Goal: Task Accomplishment & Management: Manage account settings

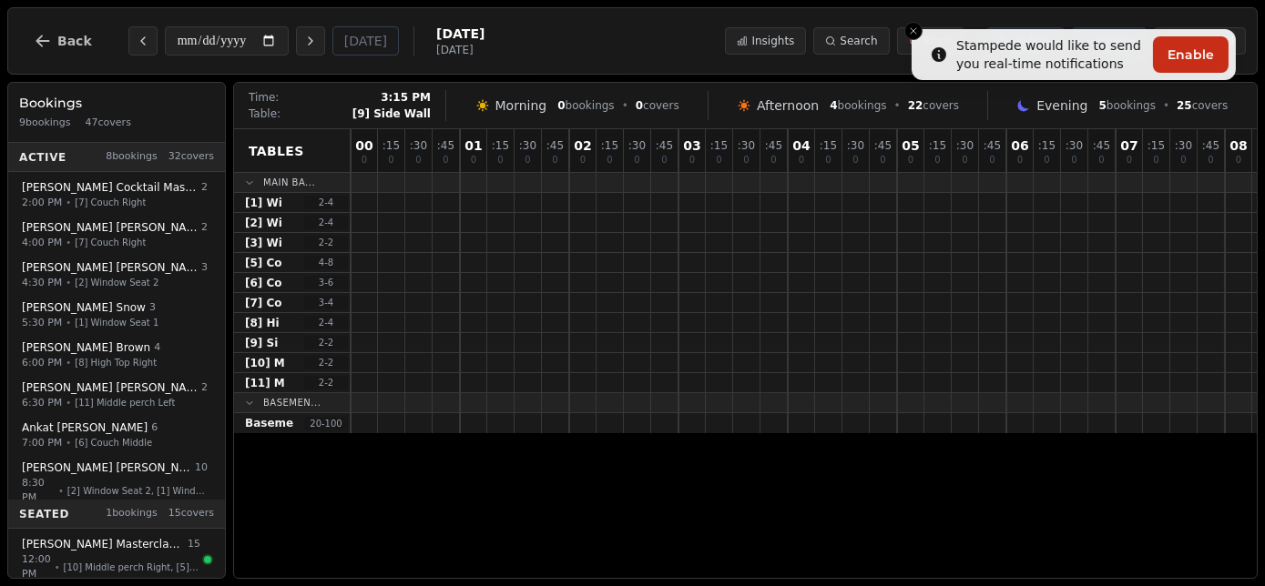
scroll to position [0, 1519]
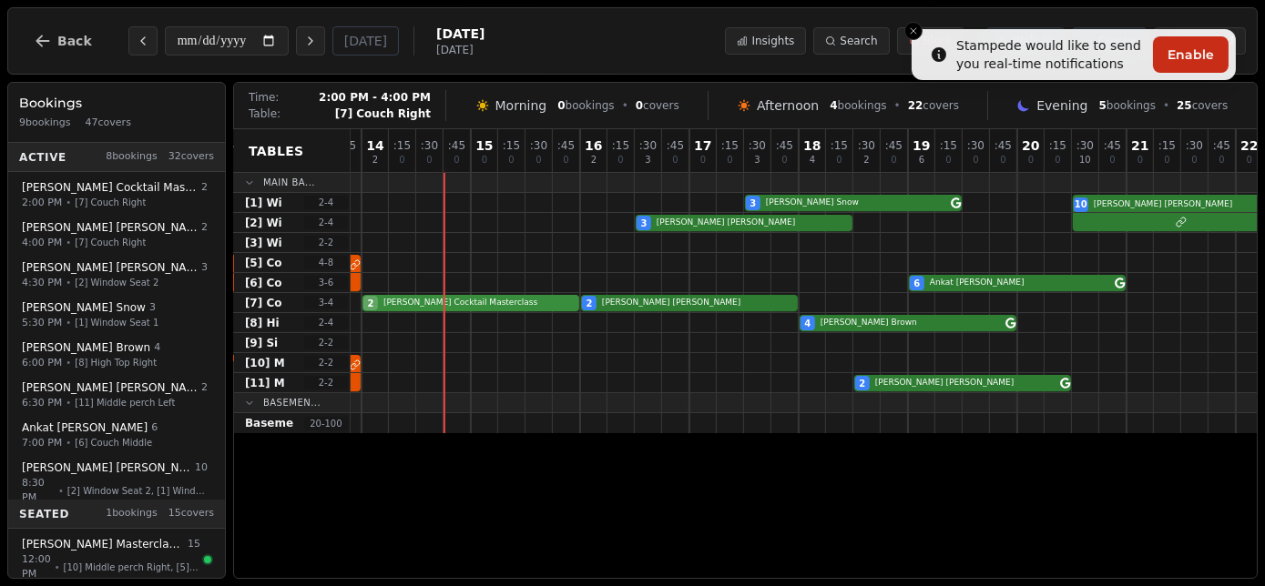
click at [500, 297] on div "2 Andrew Wright Cocktail Masterclass 2 Andrew Wright" at bounding box center [143, 303] width 2622 height 20
click at [493, 303] on div "2 Andrew Wright Cocktail Masterclass 2 Andrew Wright" at bounding box center [143, 303] width 2622 height 20
select select "****"
select select "*"
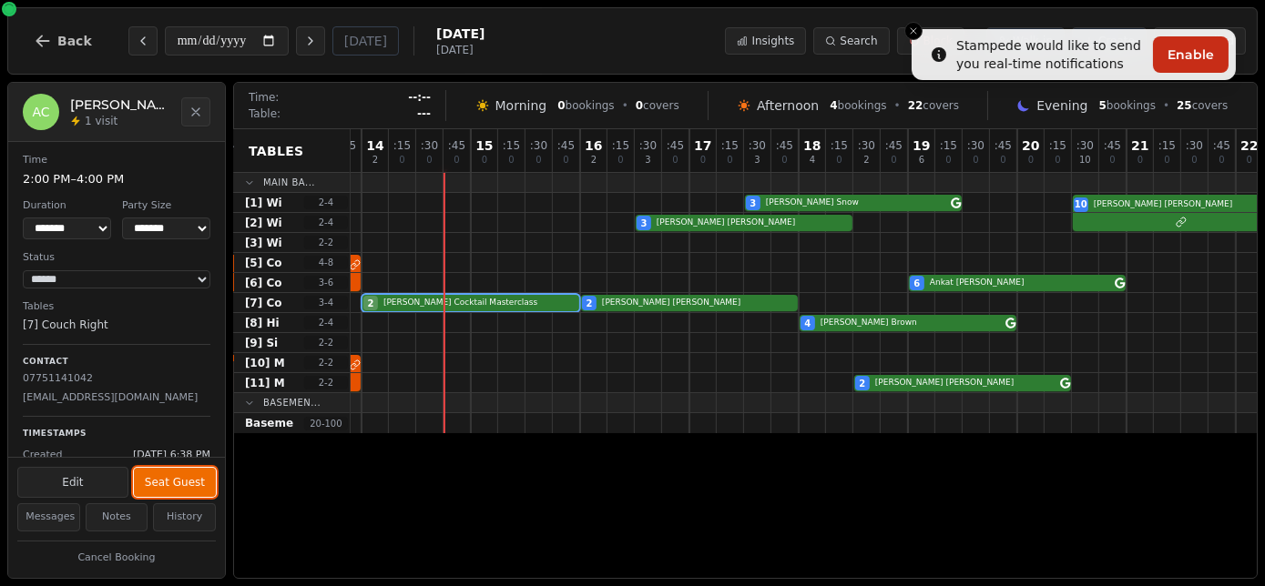
click at [179, 478] on button "Seat Guest" at bounding box center [175, 482] width 82 height 29
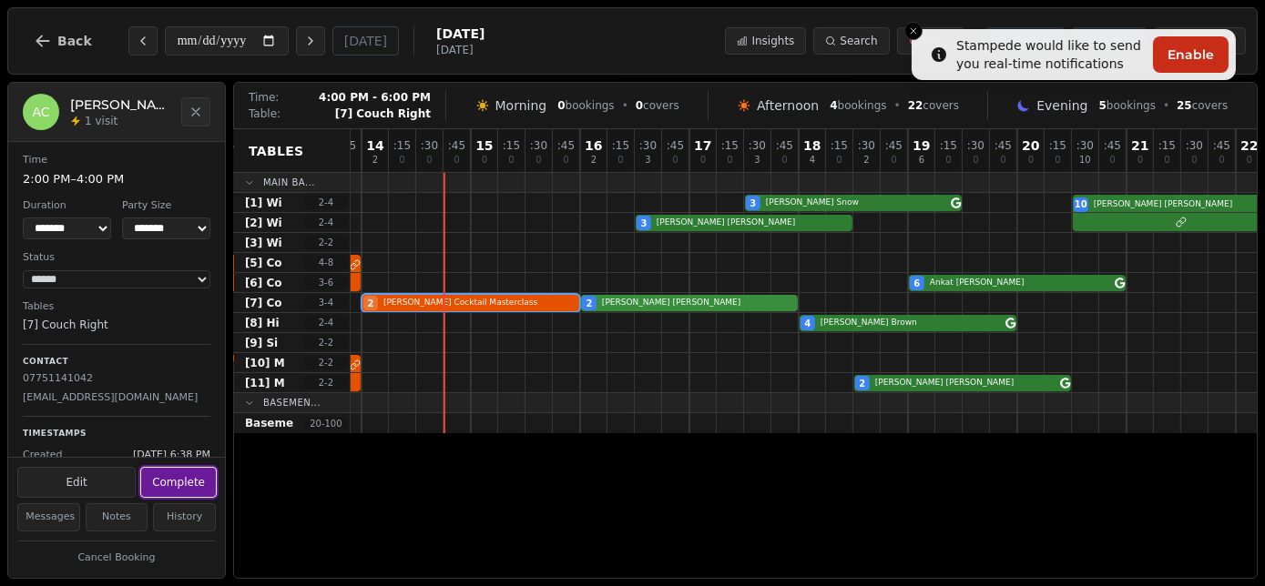
click at [643, 306] on div "2 Andrew Wright Cocktail Masterclass 2 Andrew Wright" at bounding box center [143, 303] width 2622 height 20
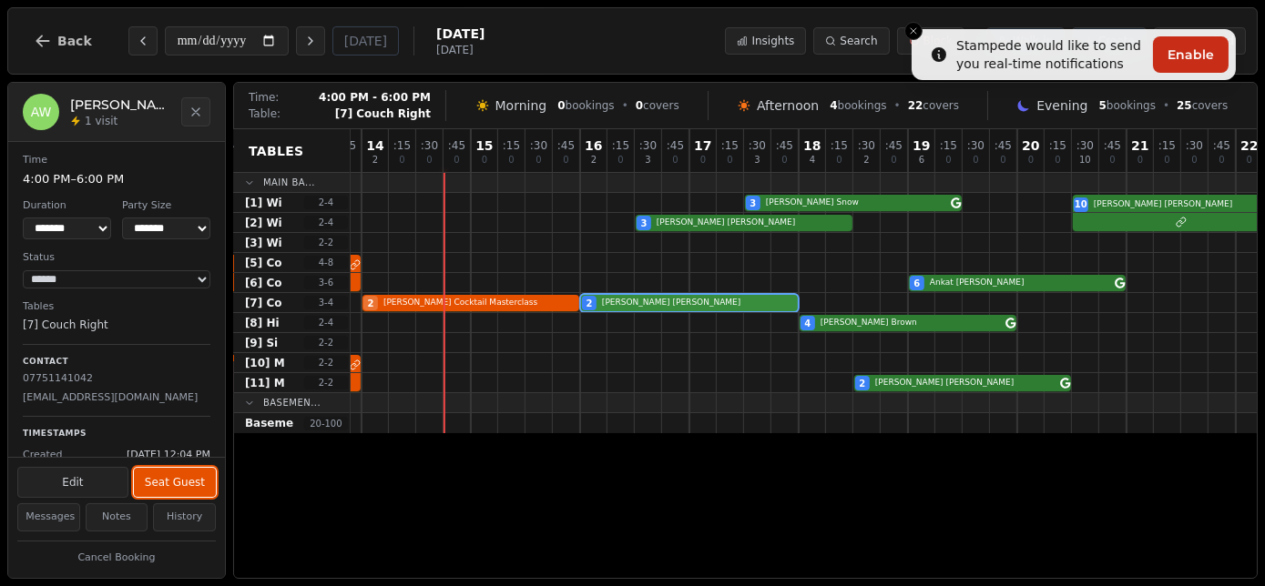
select select "******"
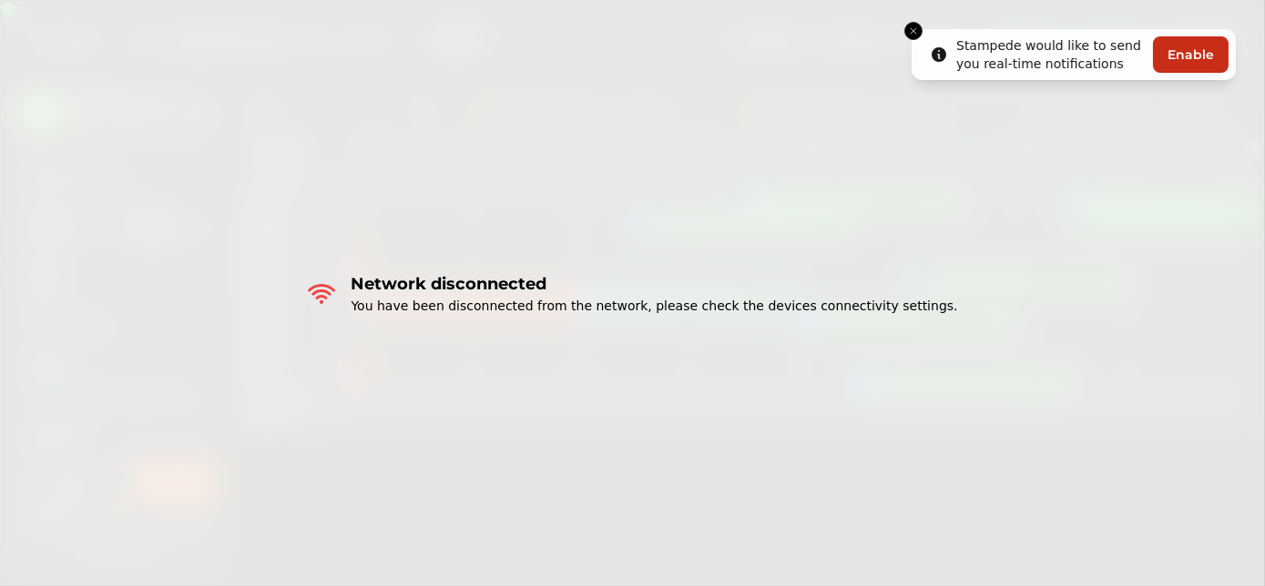
drag, startPoint x: 910, startPoint y: 27, endPoint x: 893, endPoint y: 48, distance: 27.2
click at [910, 27] on icon "Close toast" at bounding box center [913, 30] width 11 height 11
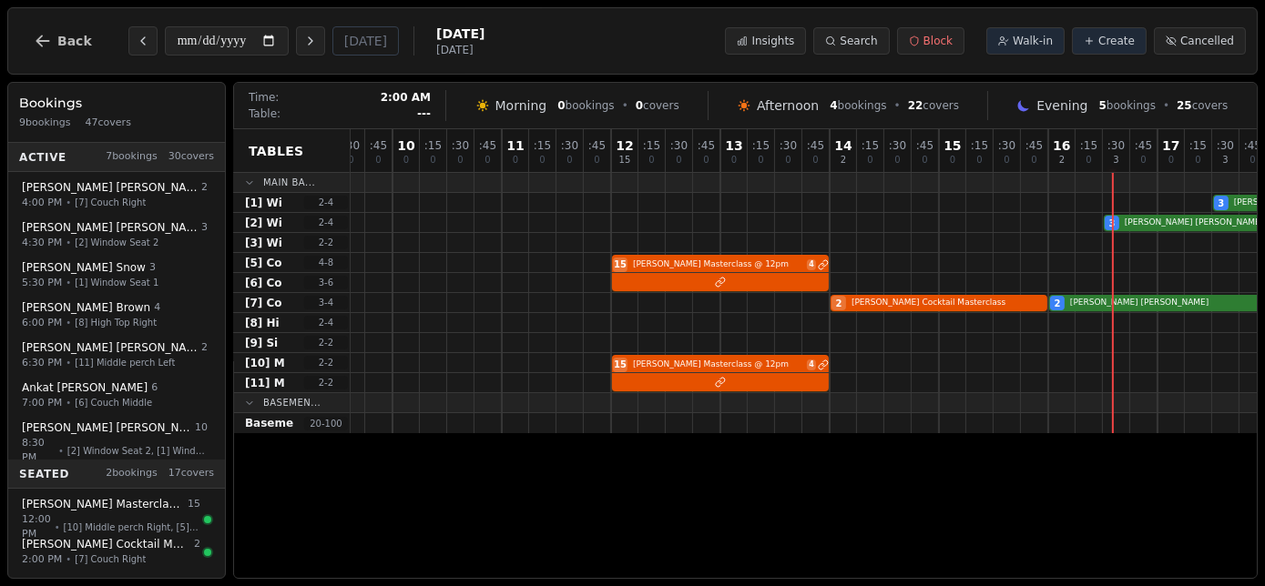
scroll to position [0, 1090]
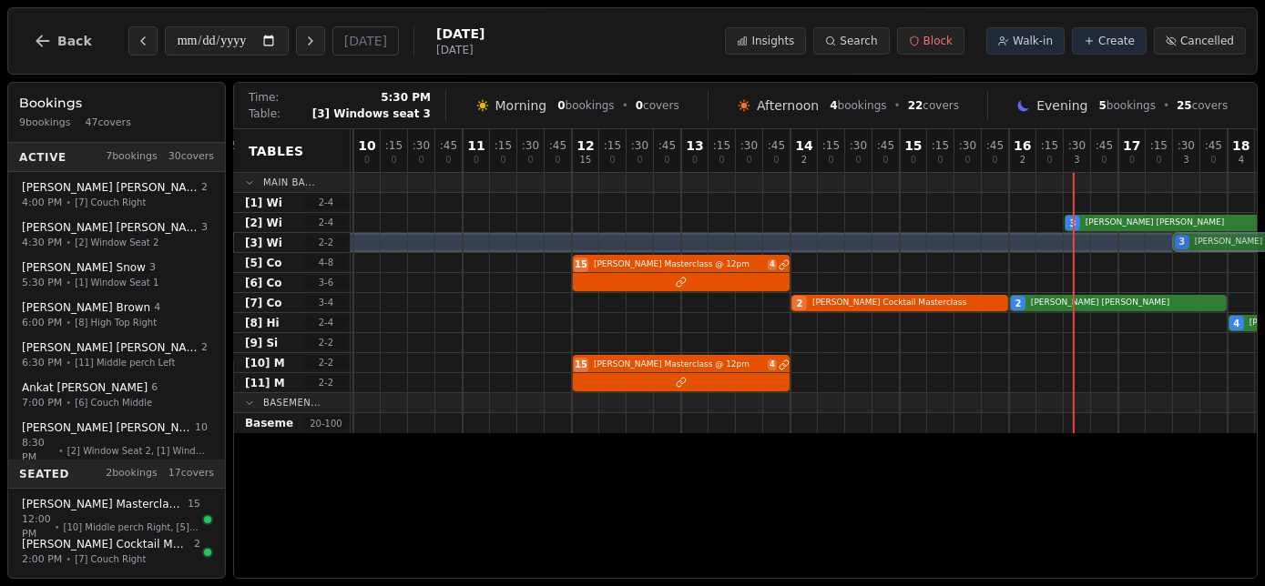
drag, startPoint x: 1192, startPoint y: 219, endPoint x: 1192, endPoint y: 240, distance: 20.9
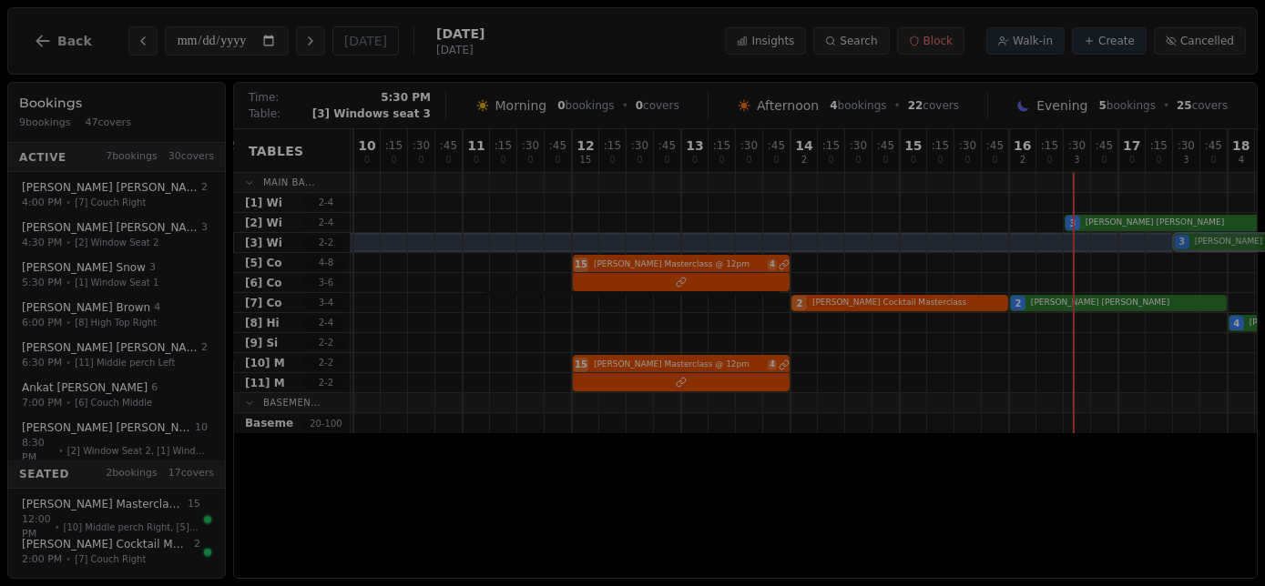
click at [1192, 240] on div "00 0 : 15 0 : 30 0 : 45 0 01 0 : 15 0 : 30 0 : 45 0 02 0 : 15 0 : 30 0 : 45 0 0…" at bounding box center [572, 281] width 2622 height 304
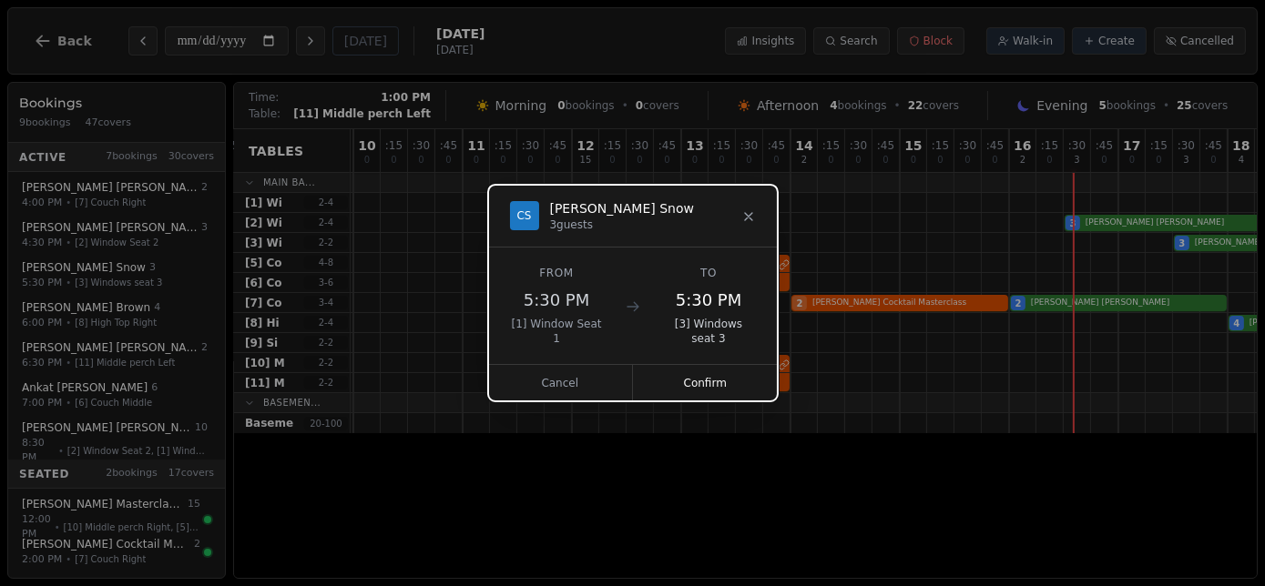
click at [682, 387] on button "Confirm" at bounding box center [705, 383] width 145 height 36
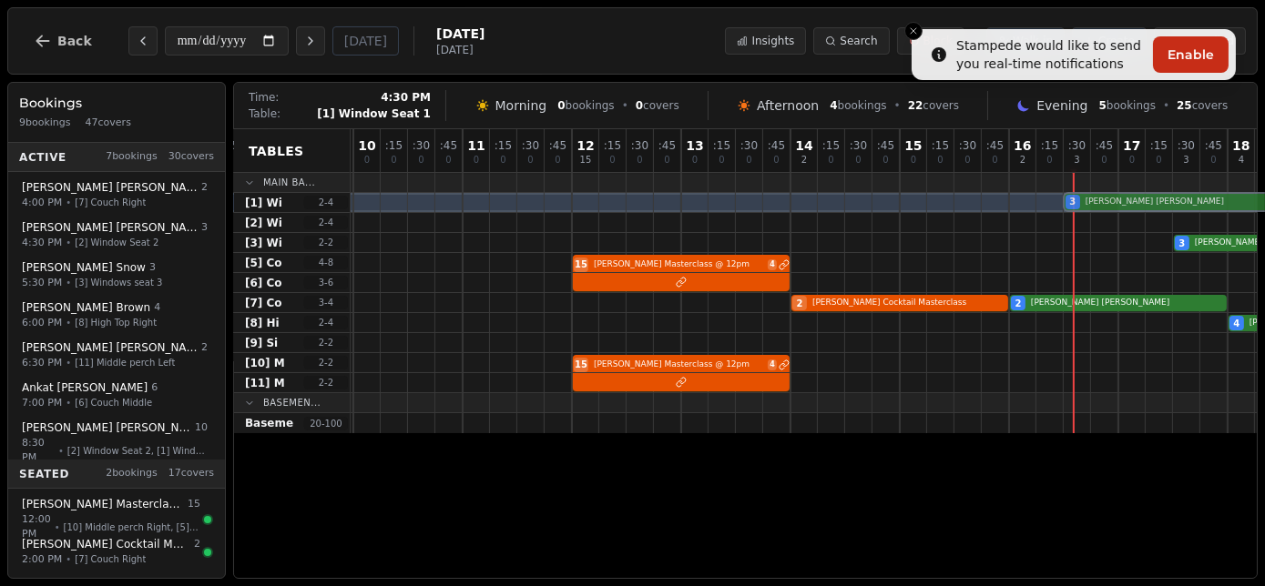
drag, startPoint x: 1106, startPoint y: 224, endPoint x: 1106, endPoint y: 200, distance: 23.7
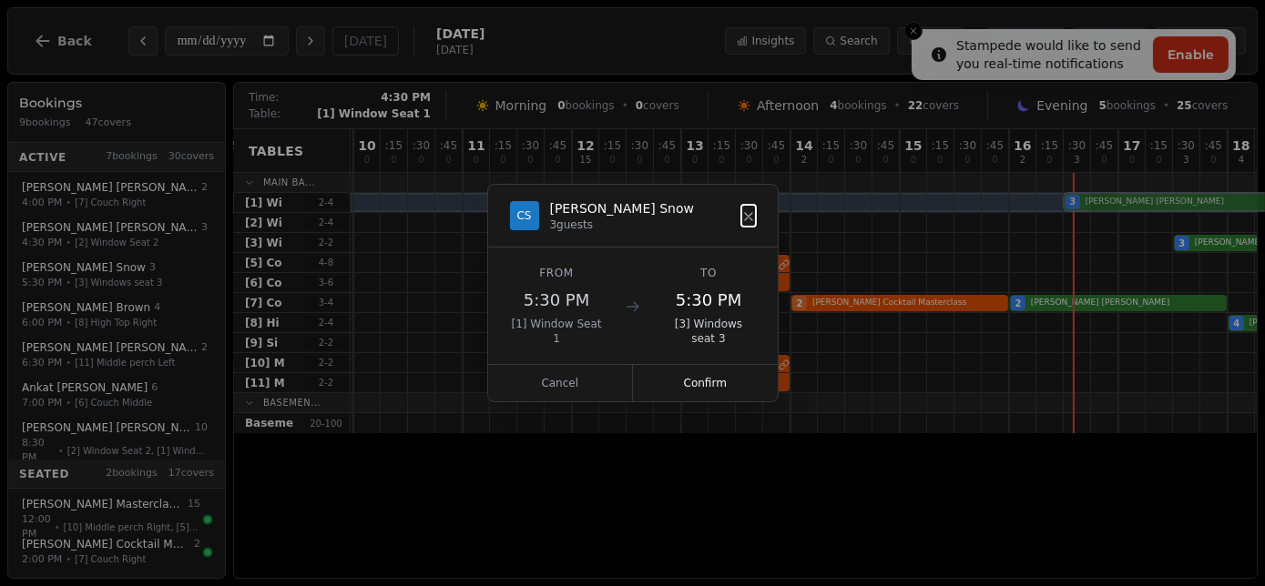
click at [1106, 200] on div "00 0 : 15 0 : 30 0 : 45 0 01 0 : 15 0 : 30 0 : 45 0 02 0 : 15 0 : 30 0 : 45 0 0…" at bounding box center [572, 281] width 2622 height 304
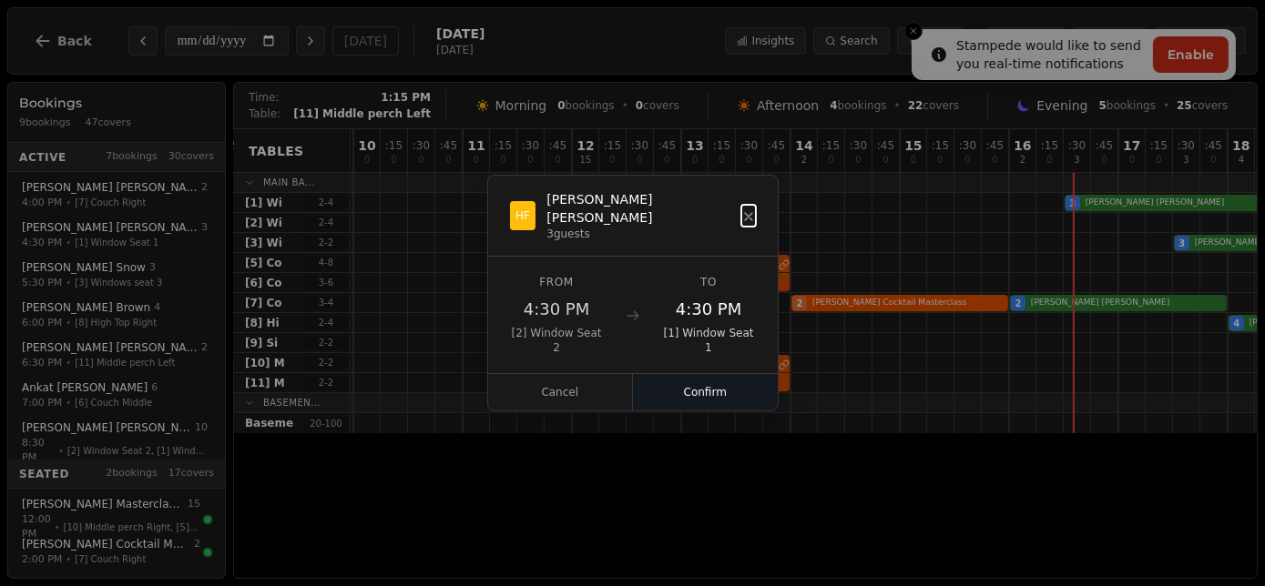
click at [728, 381] on button "Confirm" at bounding box center [705, 392] width 145 height 36
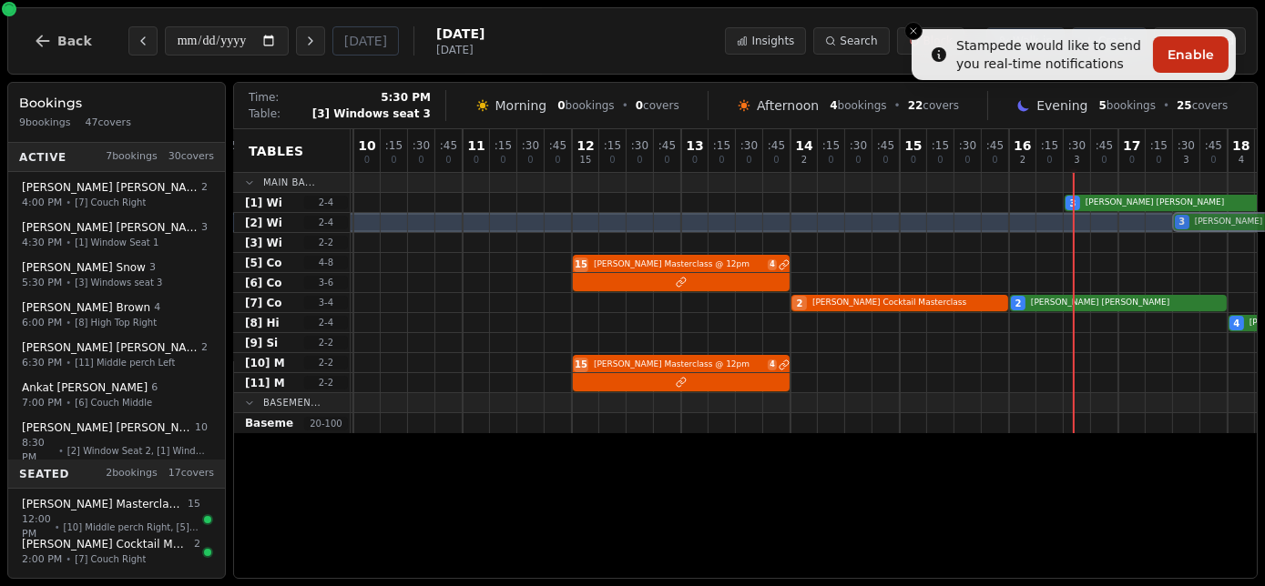
drag, startPoint x: 1196, startPoint y: 244, endPoint x: 1196, endPoint y: 227, distance: 17.3
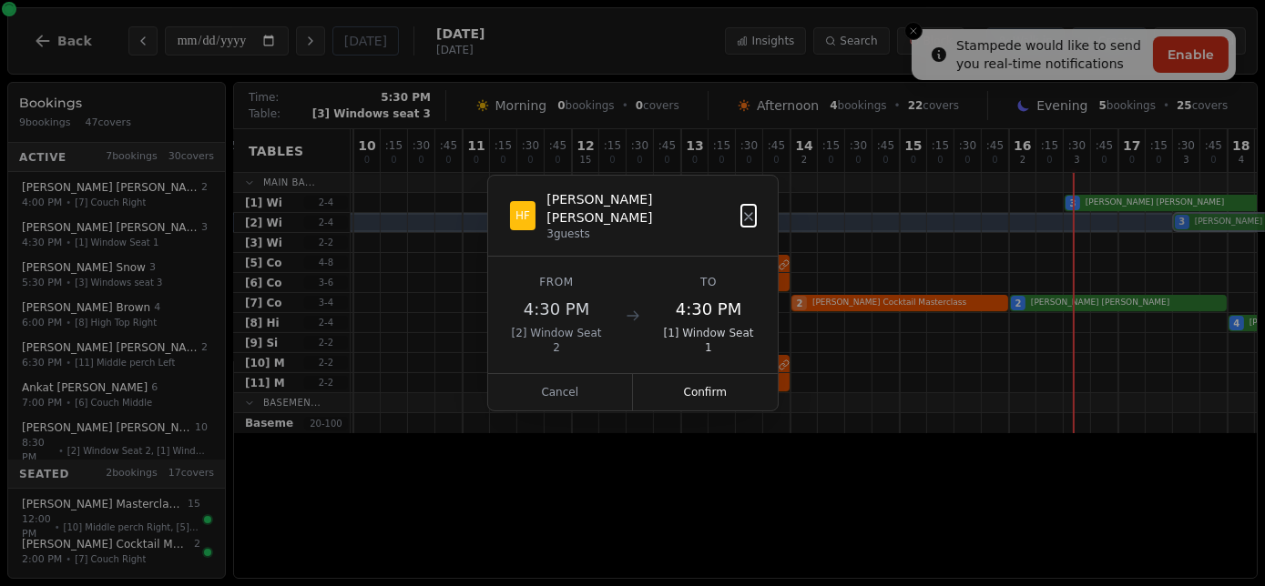
click at [1196, 227] on div "00 0 : 15 0 : 30 0 : 45 0 01 0 : 15 0 : 30 0 : 45 0 02 0 : 15 0 : 30 0 : 45 0 0…" at bounding box center [572, 281] width 2622 height 304
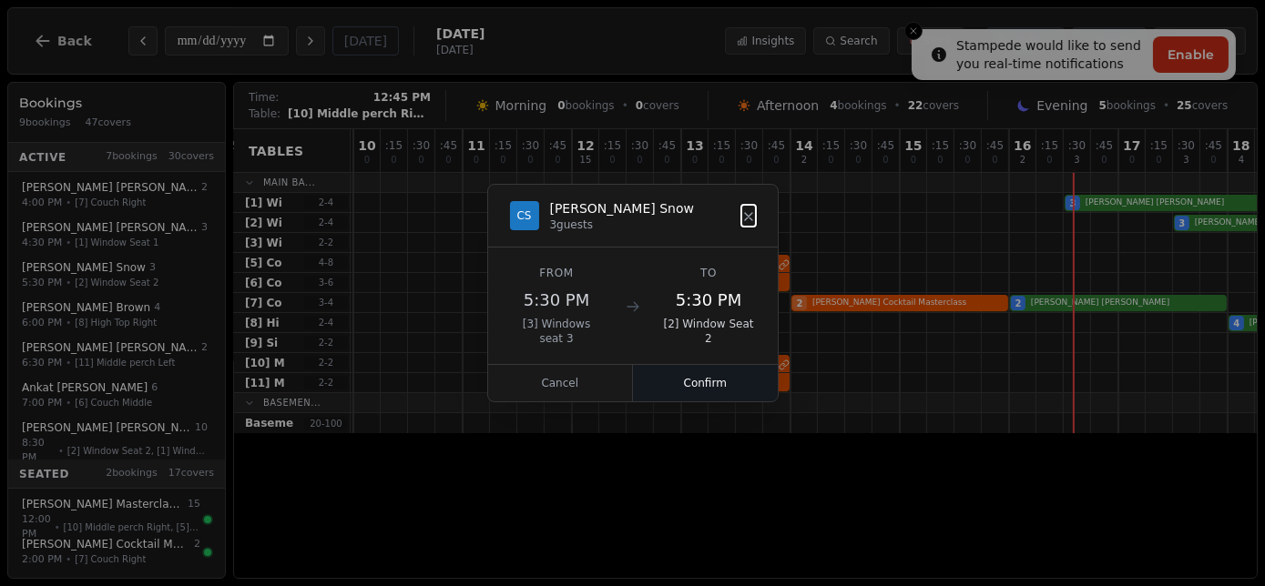
click at [665, 368] on button "Confirm" at bounding box center [705, 383] width 145 height 36
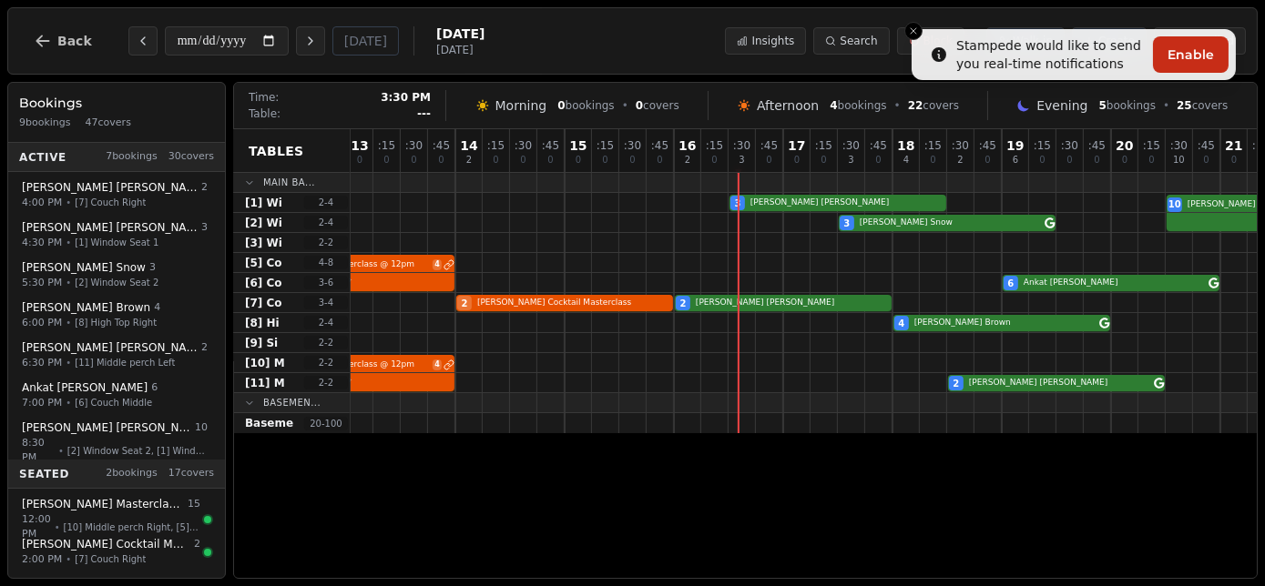
scroll to position [0, 1508]
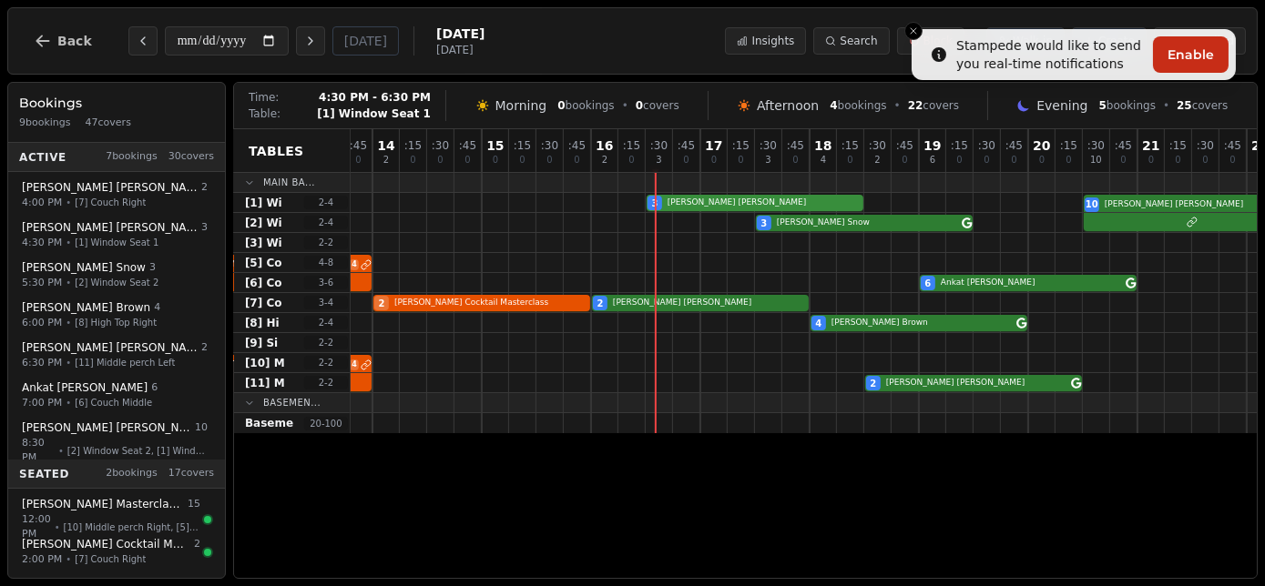
click at [669, 205] on div "3 [PERSON_NAME] 10 [PERSON_NAME] 2" at bounding box center [154, 203] width 2622 height 20
select select "****"
select select "*"
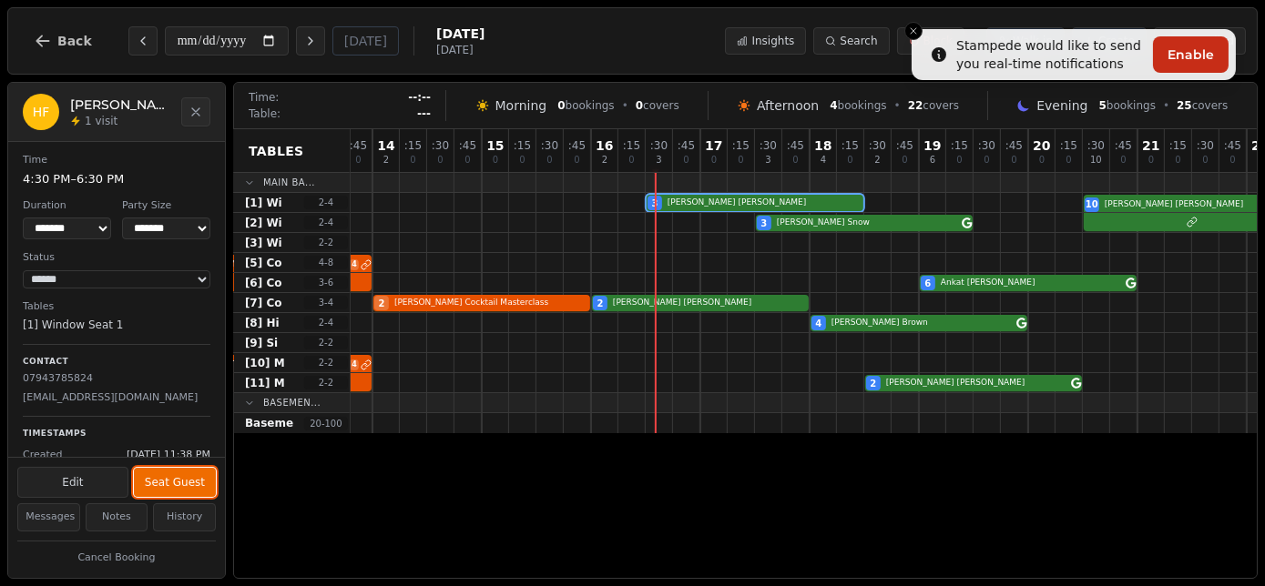
click at [169, 486] on button "Seat Guest" at bounding box center [175, 482] width 82 height 29
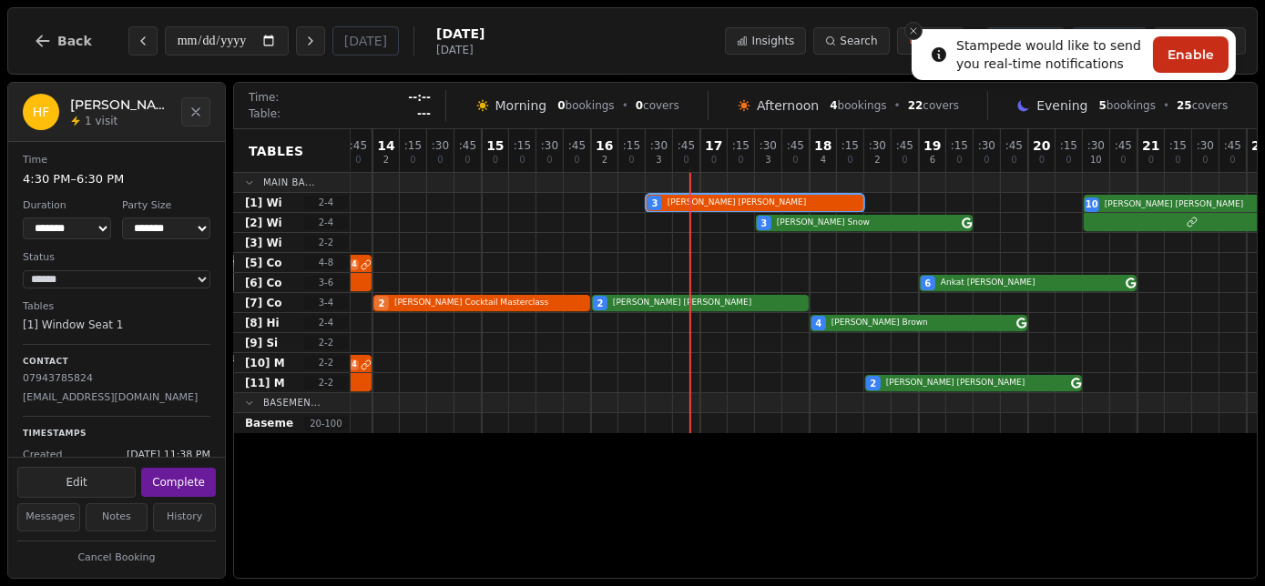
click at [914, 33] on icon "Close toast" at bounding box center [913, 30] width 11 height 11
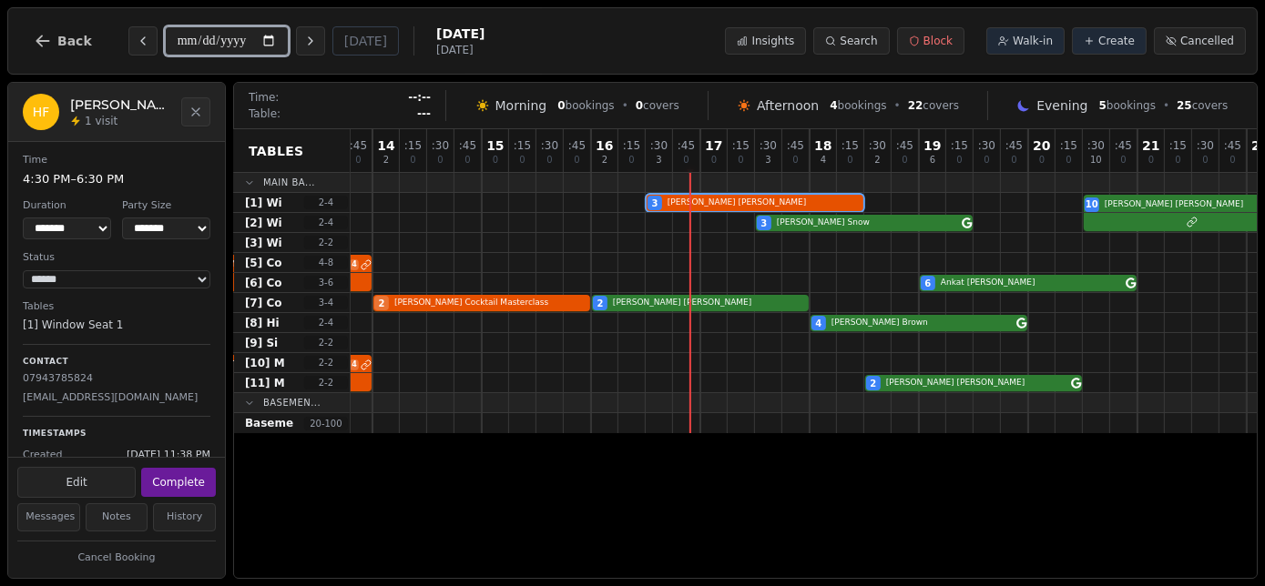
click at [197, 37] on input "**********" at bounding box center [227, 40] width 124 height 29
click at [219, 40] on input "**********" at bounding box center [227, 40] width 124 height 29
click at [266, 38] on input "**********" at bounding box center [227, 40] width 124 height 29
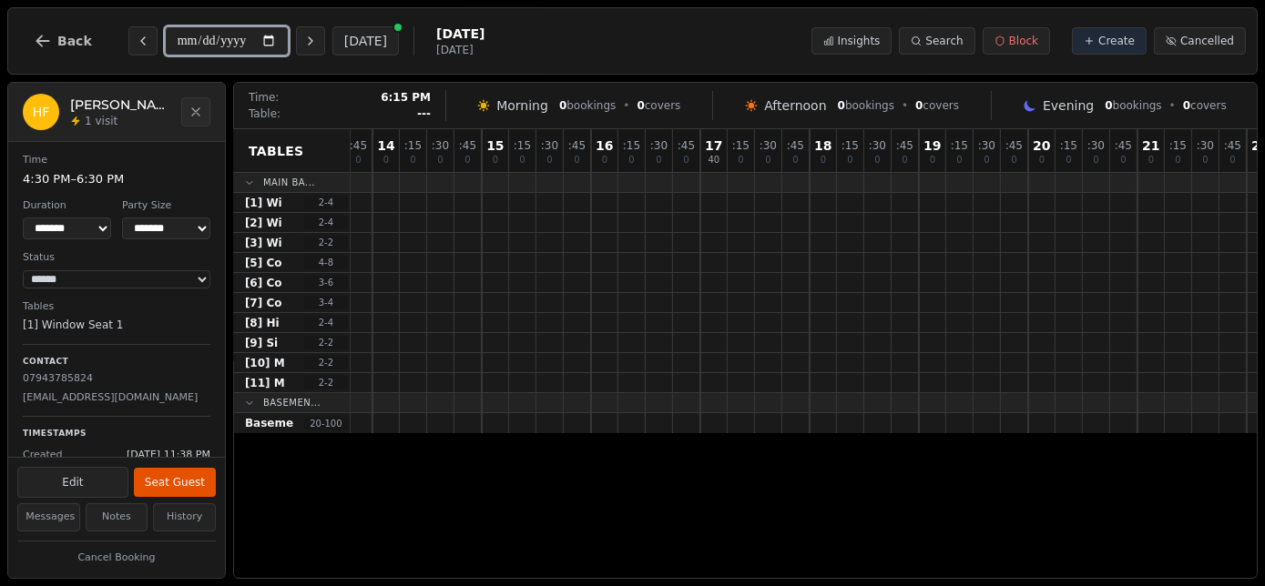
scroll to position [0, 1715]
click at [223, 46] on input "**********" at bounding box center [227, 40] width 124 height 29
click at [265, 39] on input "**********" at bounding box center [227, 40] width 124 height 29
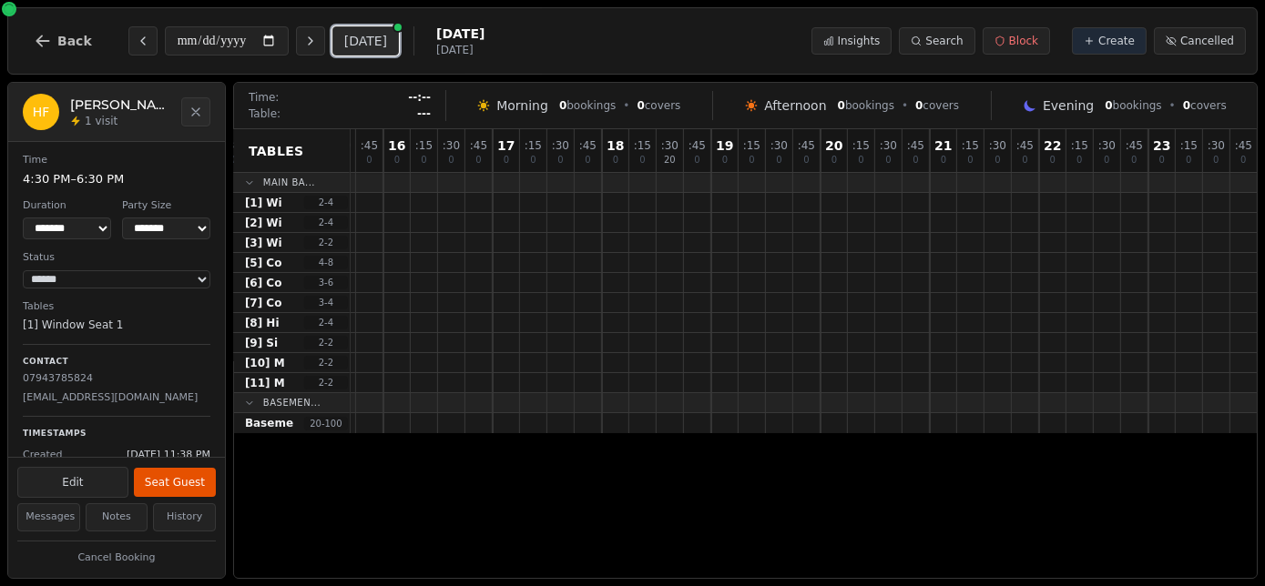
click at [353, 27] on button "[DATE]" at bounding box center [365, 40] width 66 height 29
type input "**********"
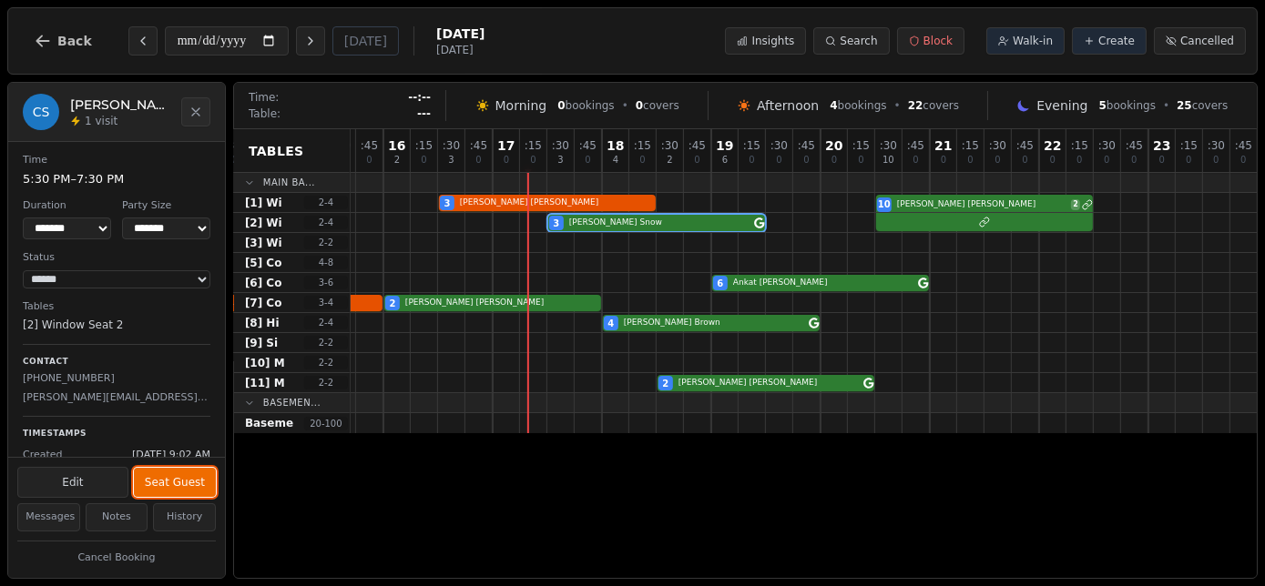
click at [198, 482] on button "Seat Guest" at bounding box center [175, 482] width 82 height 29
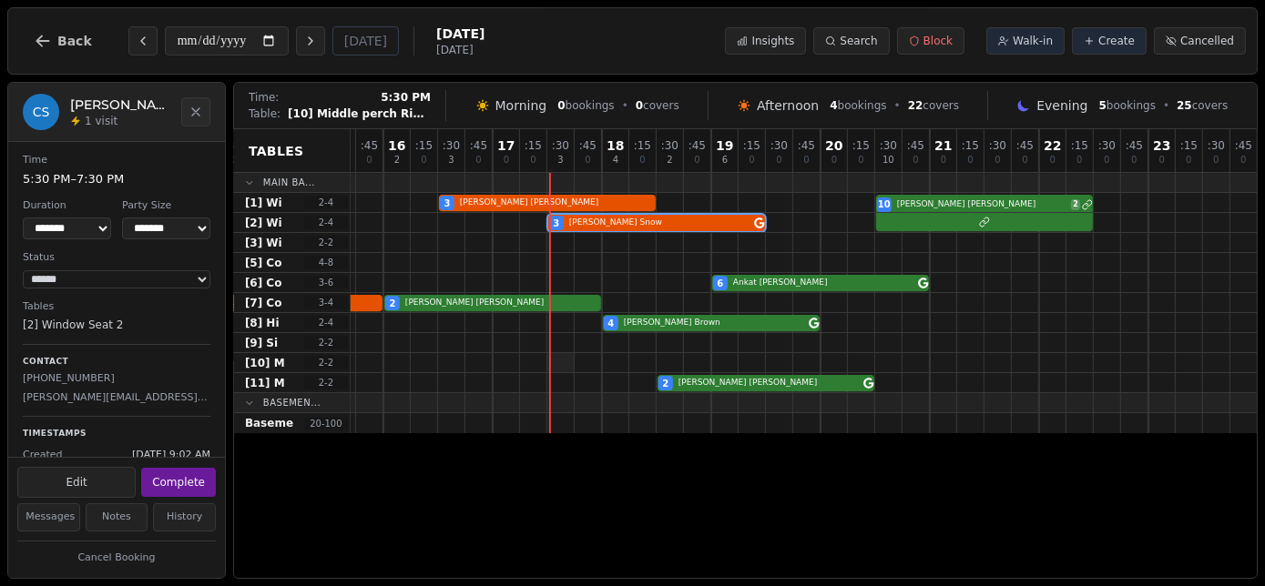
click at [556, 366] on div at bounding box center [560, 362] width 27 height 19
select select "*"
select select "****"
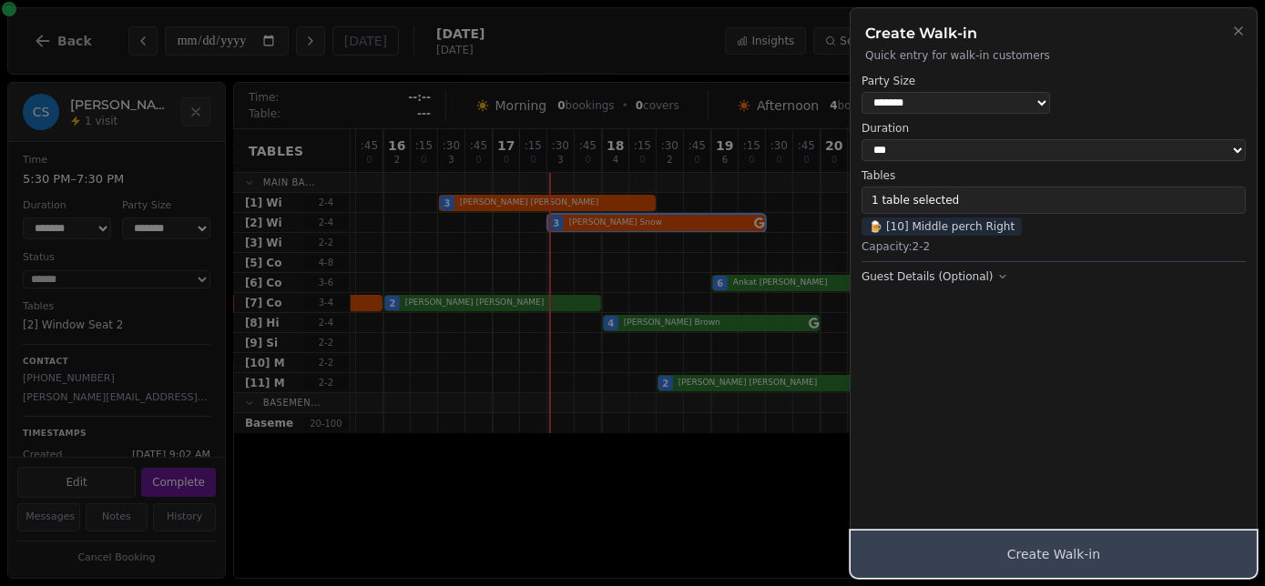
click at [1072, 563] on button "Create Walk-in" at bounding box center [1053, 554] width 406 height 47
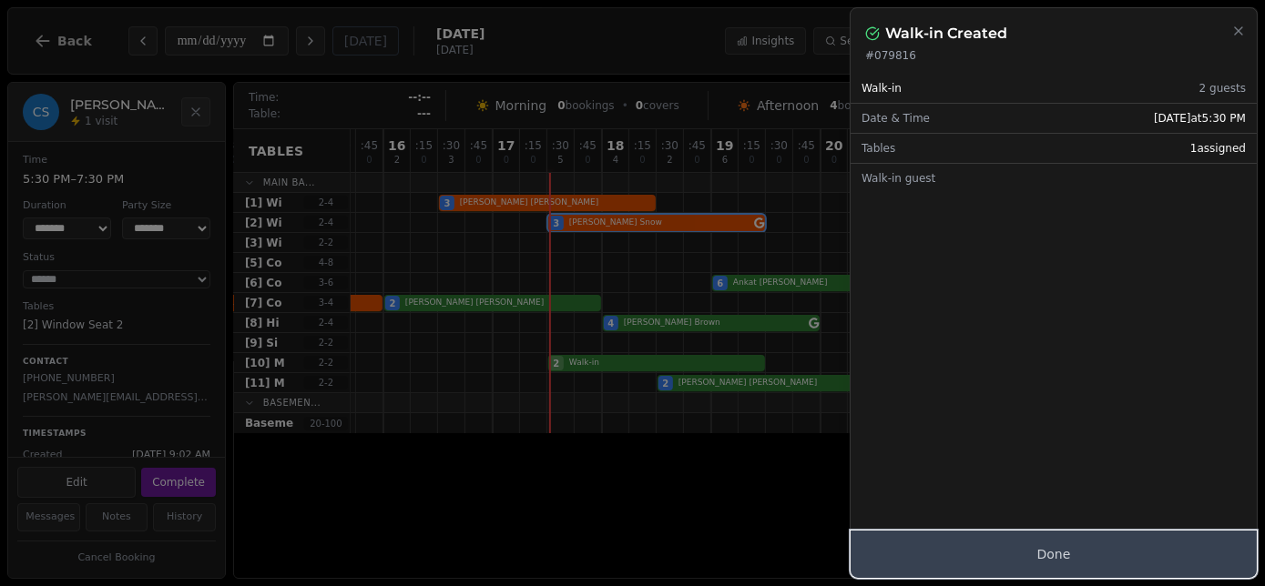
click at [1059, 564] on button "Done" at bounding box center [1053, 554] width 406 height 47
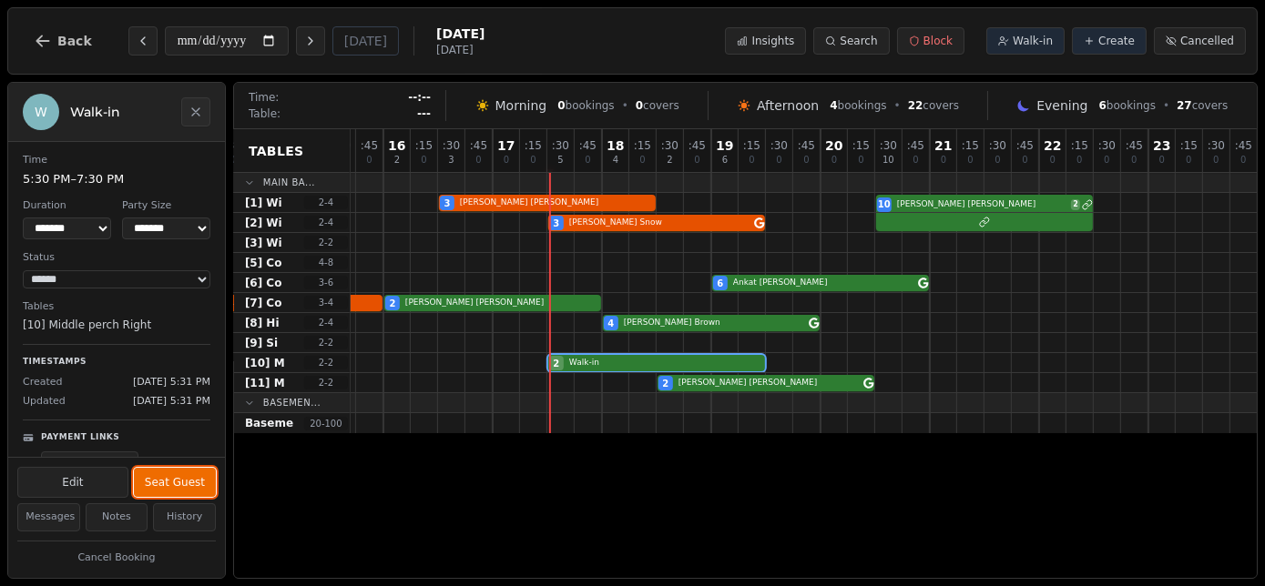
click at [179, 479] on button "Seat Guest" at bounding box center [175, 482] width 82 height 29
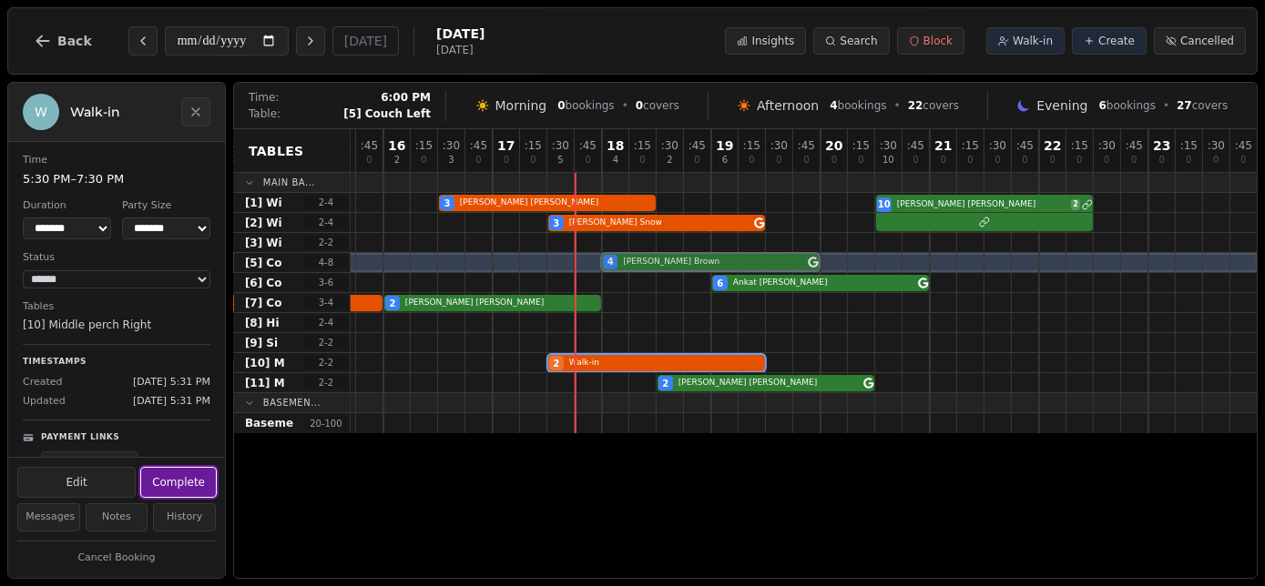
drag, startPoint x: 611, startPoint y: 324, endPoint x: 615, endPoint y: 265, distance: 59.3
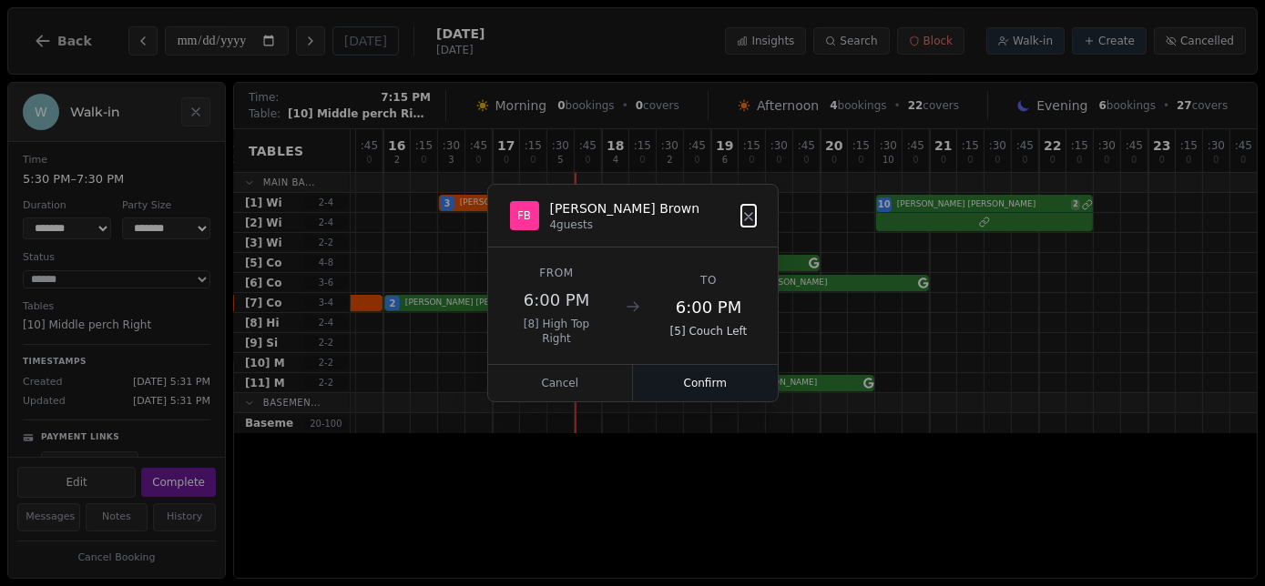
click at [745, 369] on button "Confirm" at bounding box center [705, 383] width 145 height 36
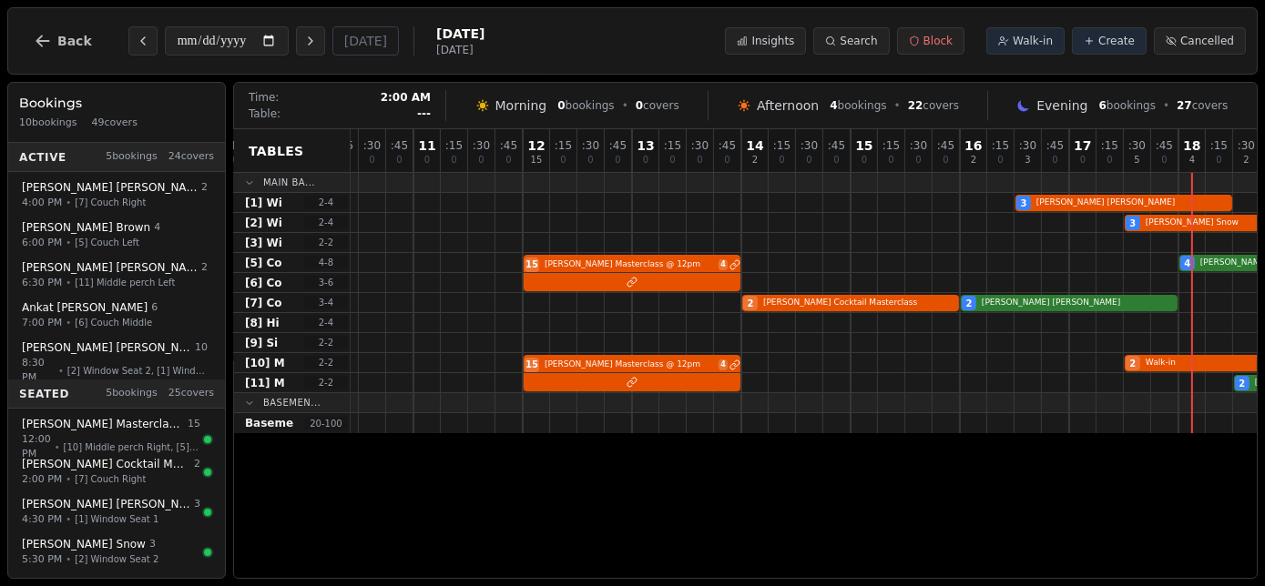
scroll to position [0, 1174]
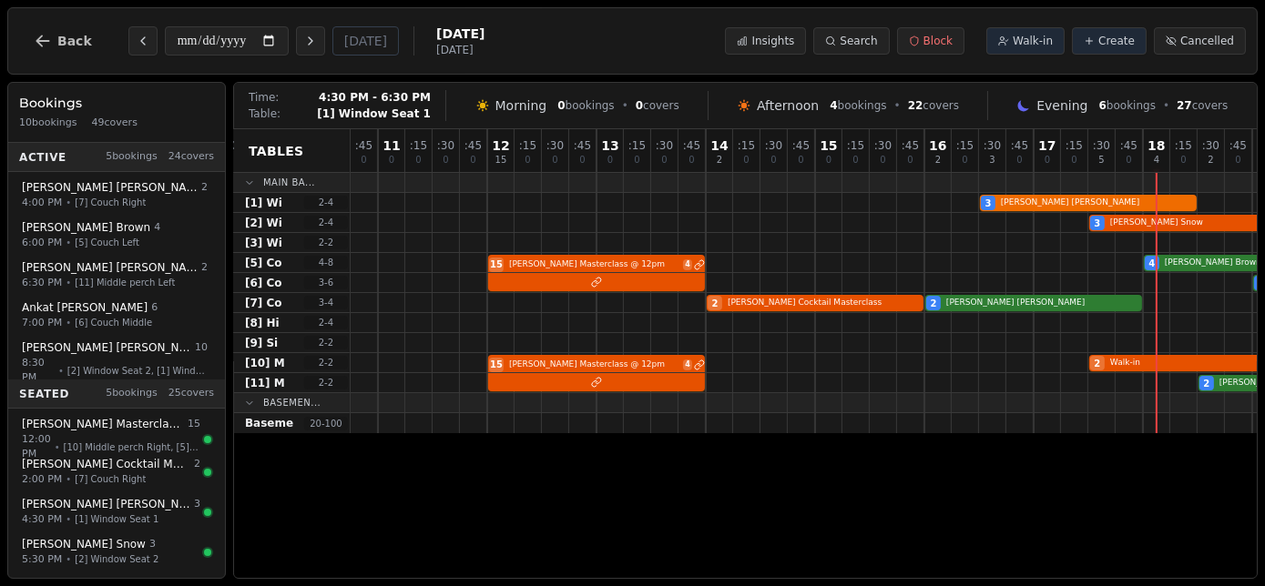
click at [1078, 204] on div "3 Helen Feenan 10 Tanvi Zachariah 2" at bounding box center [487, 203] width 2622 height 20
select select "****"
select select "*"
select select "******"
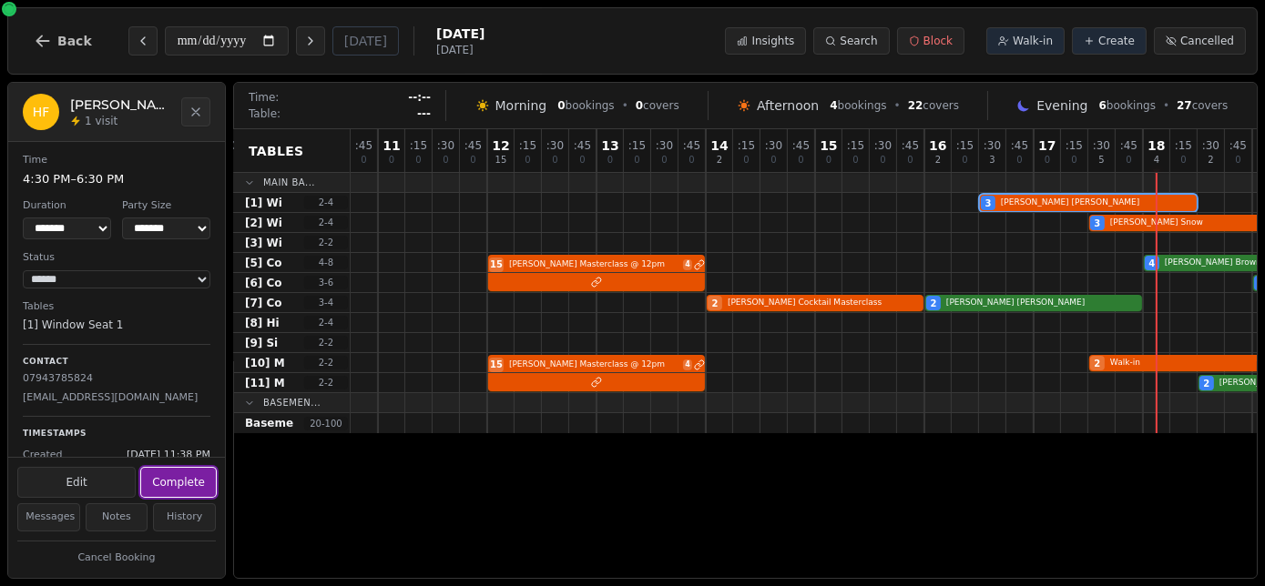
click at [177, 484] on button "Complete" at bounding box center [178, 482] width 75 height 29
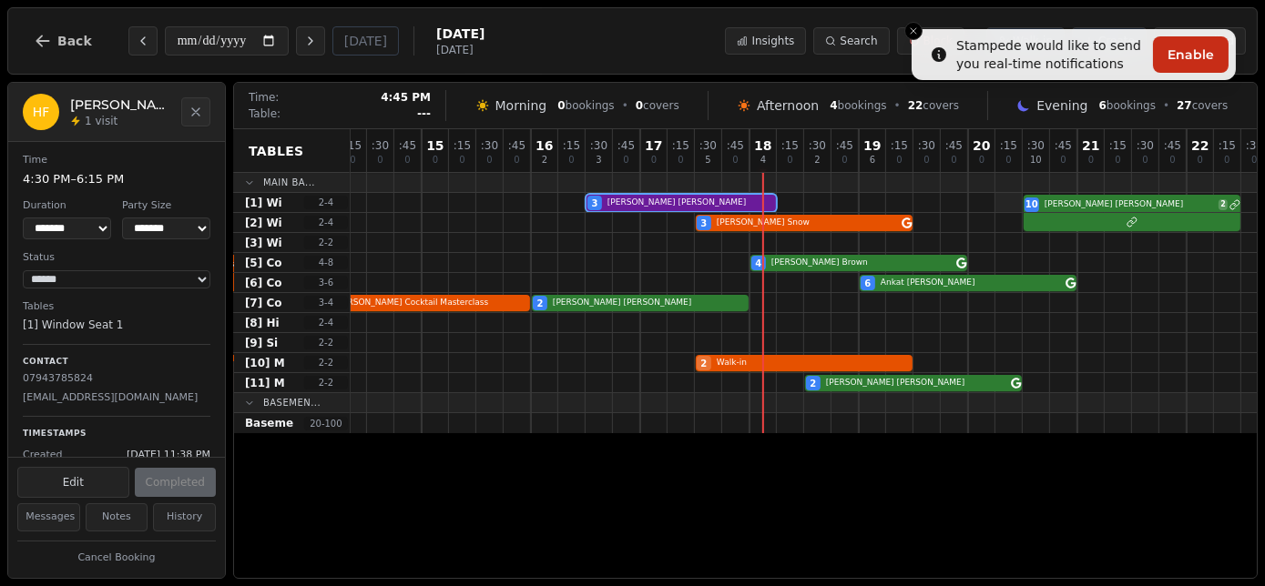
scroll to position [0, 1597]
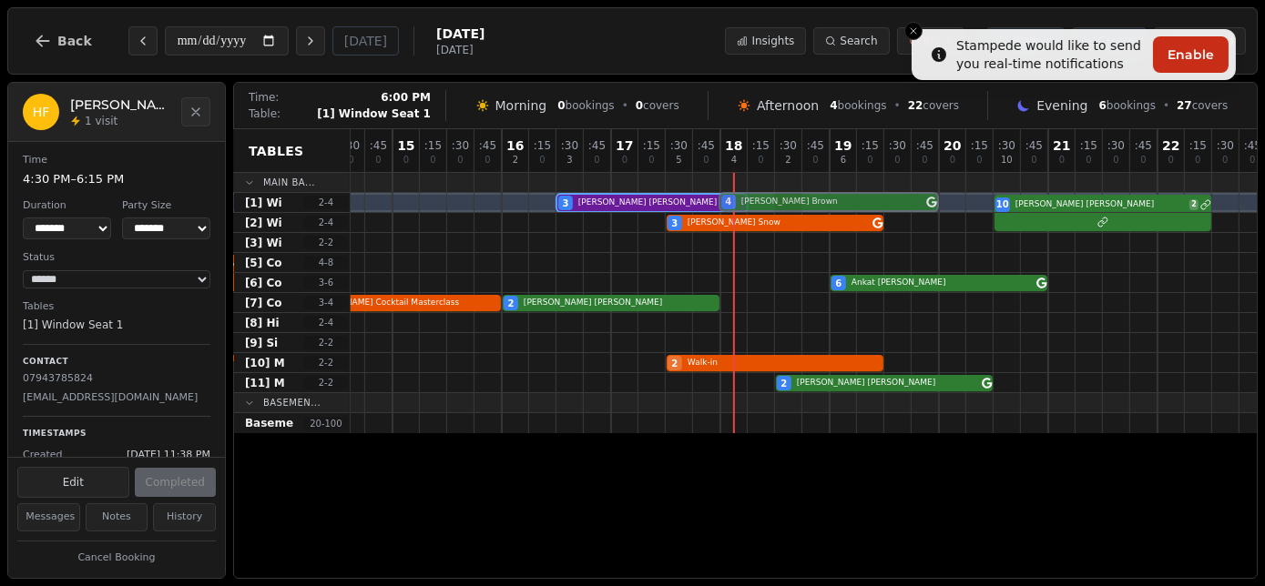
drag, startPoint x: 780, startPoint y: 267, endPoint x: 780, endPoint y: 206, distance: 61.0
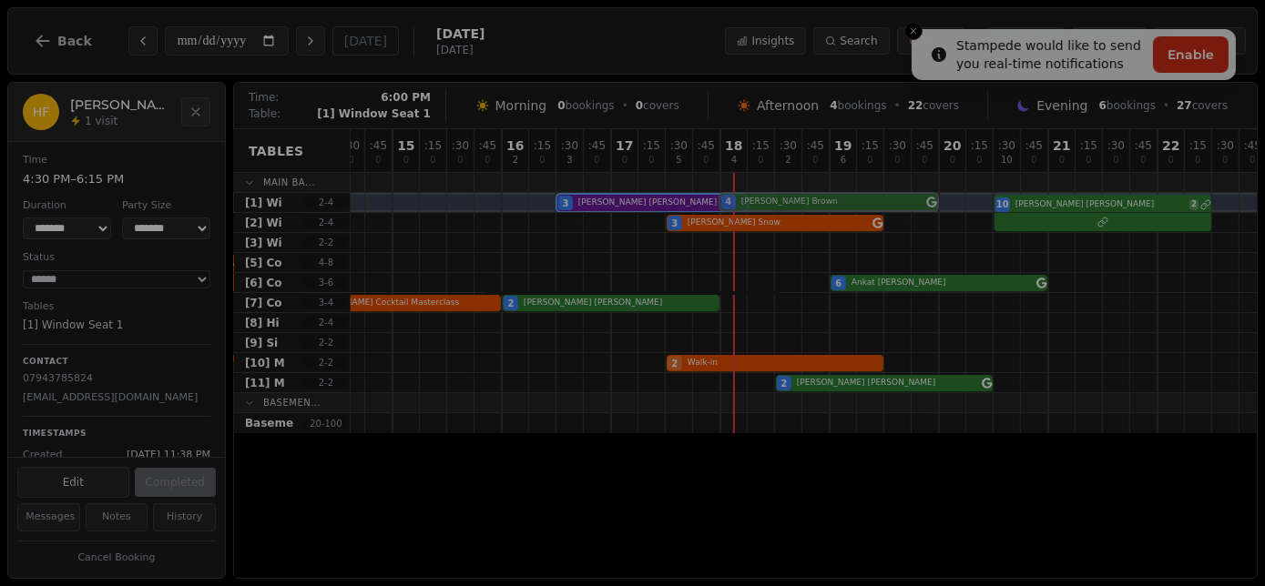
click at [780, 206] on div "00 0 : 15 0 : 30 0 : 45 0 01 0 : 15 0 : 30 0 : 45 0 02 0 : 15 0 : 30 0 : 45 0 0…" at bounding box center [65, 281] width 2622 height 304
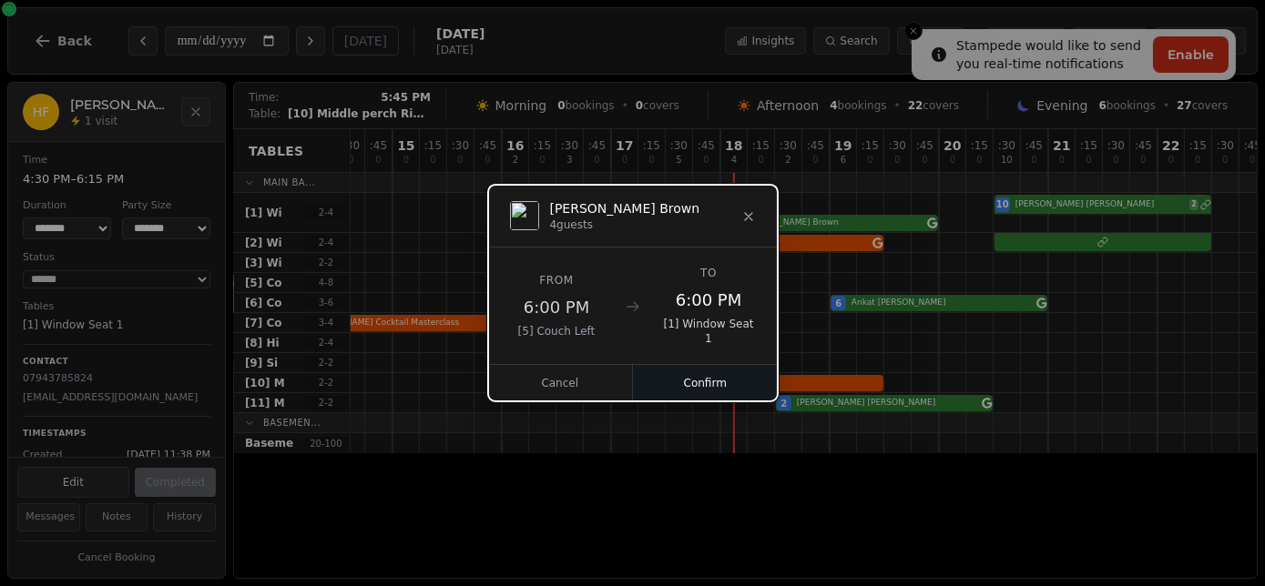
click at [708, 381] on button "Confirm" at bounding box center [705, 383] width 145 height 36
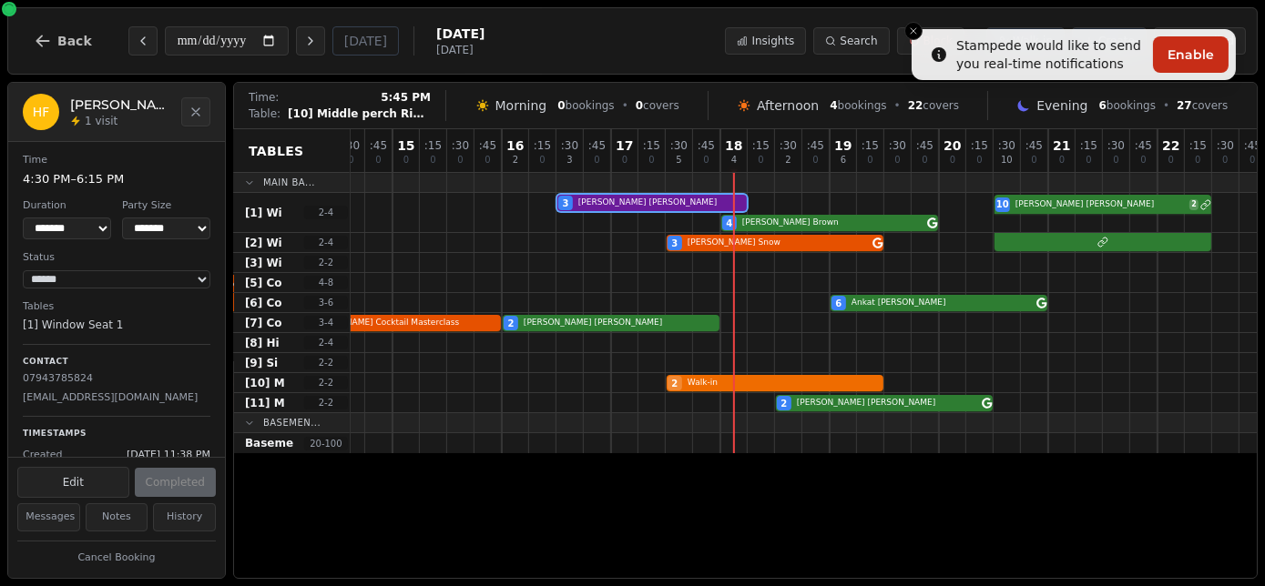
click at [695, 378] on div "15 Colleen Reid Masterclass @ 12pm 4 2 Walk-in" at bounding box center [65, 383] width 2622 height 20
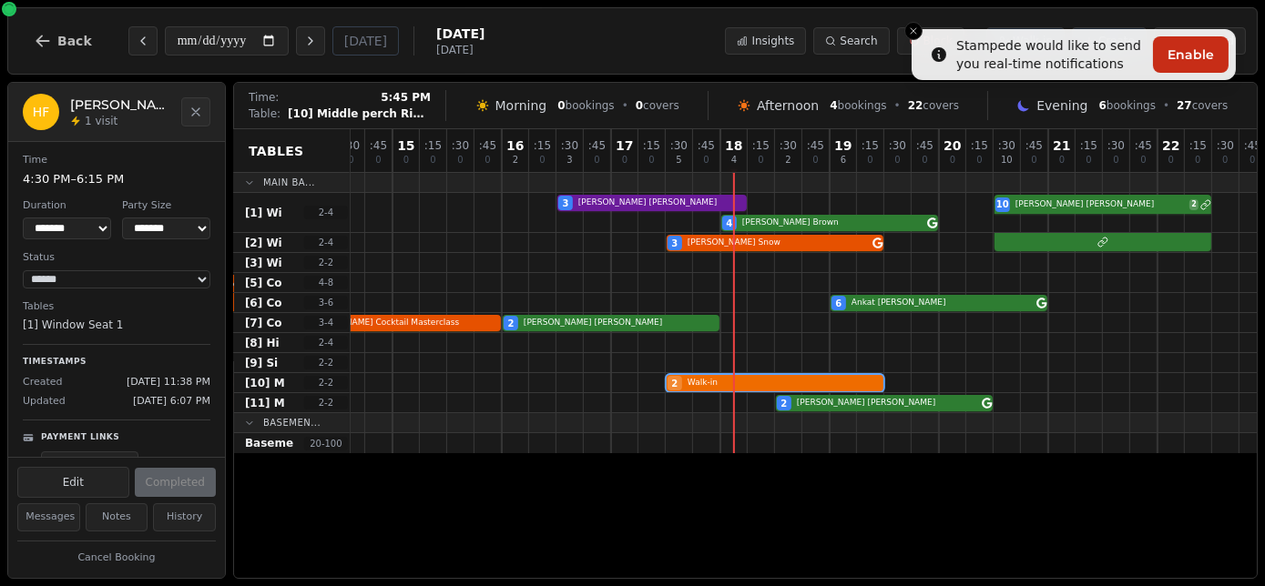
click at [701, 376] on div "15 Colleen Reid Masterclass @ 12pm 4 2 Walk-in" at bounding box center [65, 383] width 2622 height 20
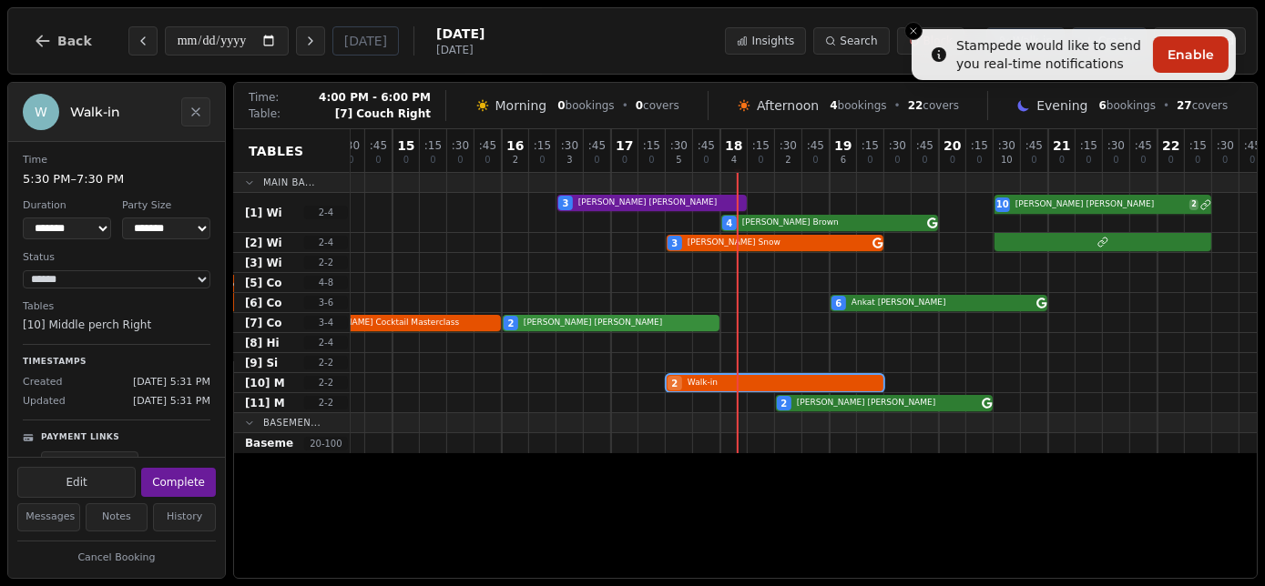
click at [672, 324] on div "2 Andrew Wright Cocktail Masterclass 2 Andrew Wright" at bounding box center [65, 323] width 2622 height 20
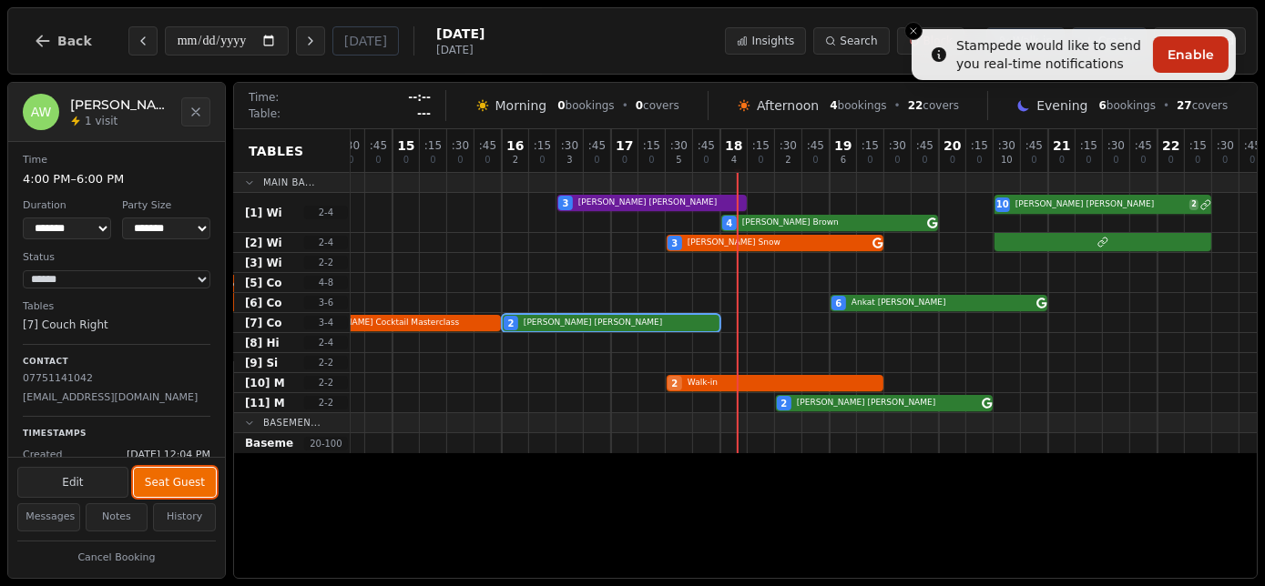
click at [198, 487] on button "Seat Guest" at bounding box center [175, 482] width 82 height 29
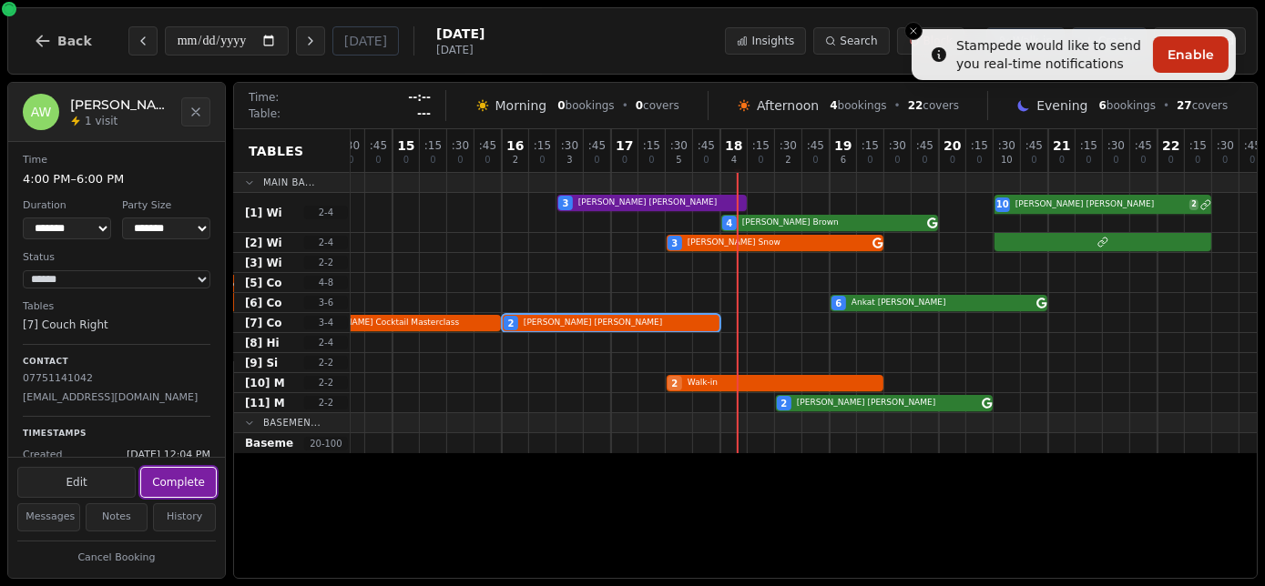
click at [198, 485] on button "Complete" at bounding box center [178, 482] width 75 height 29
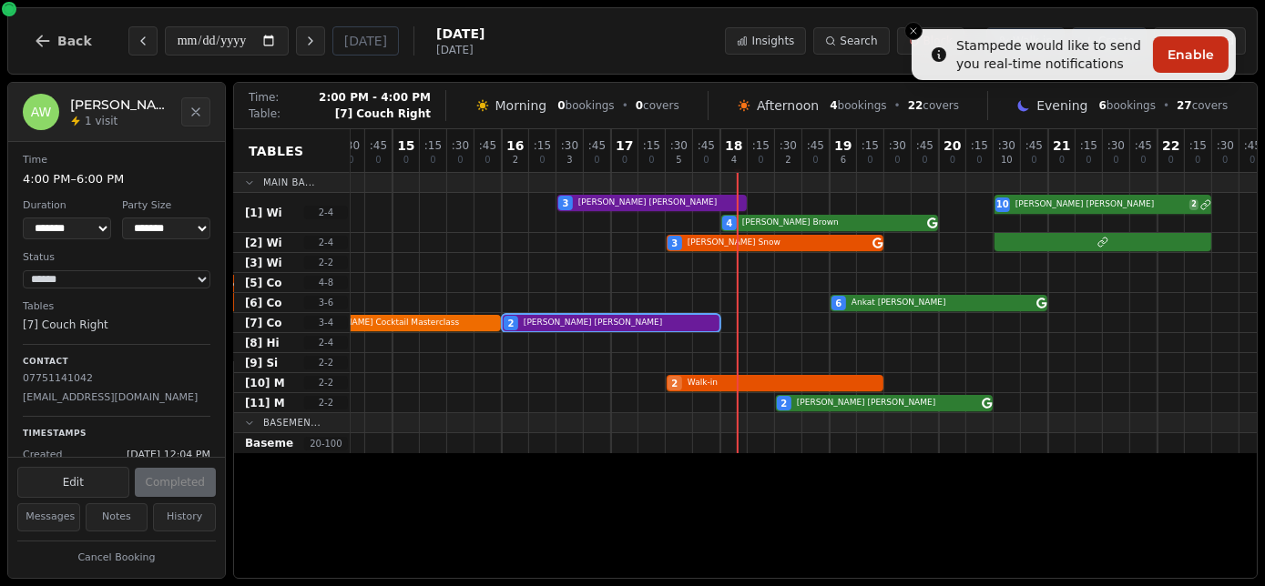
click at [460, 317] on div "2 Andrew Wright Cocktail Masterclass 2 Andrew Wright" at bounding box center [65, 323] width 2622 height 20
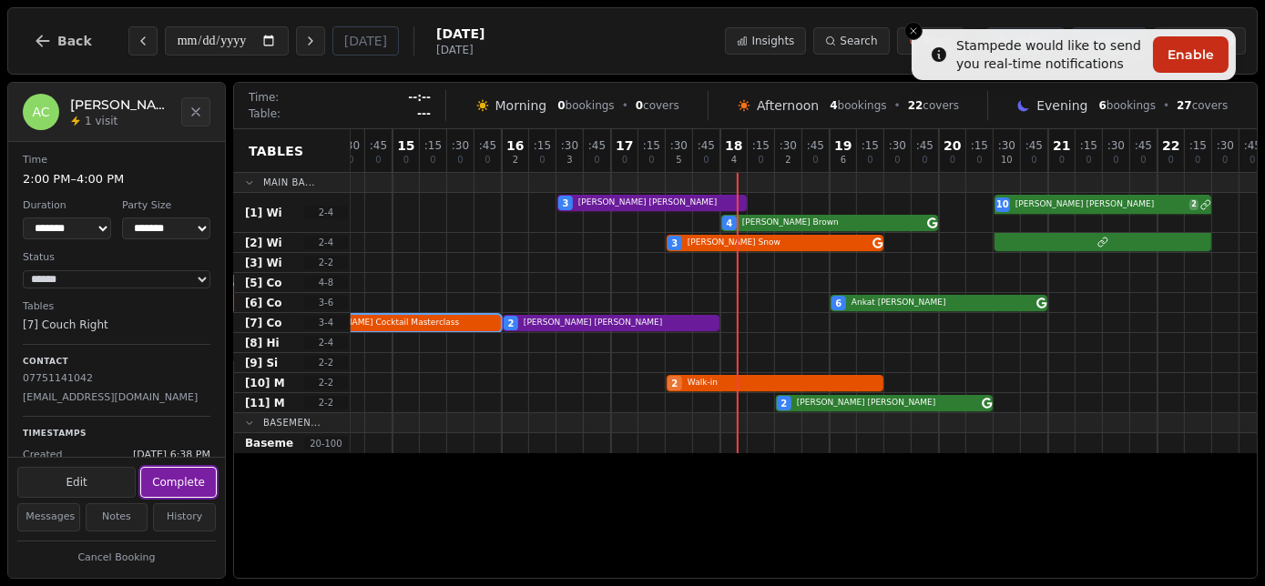
click at [204, 486] on button "Complete" at bounding box center [178, 482] width 75 height 29
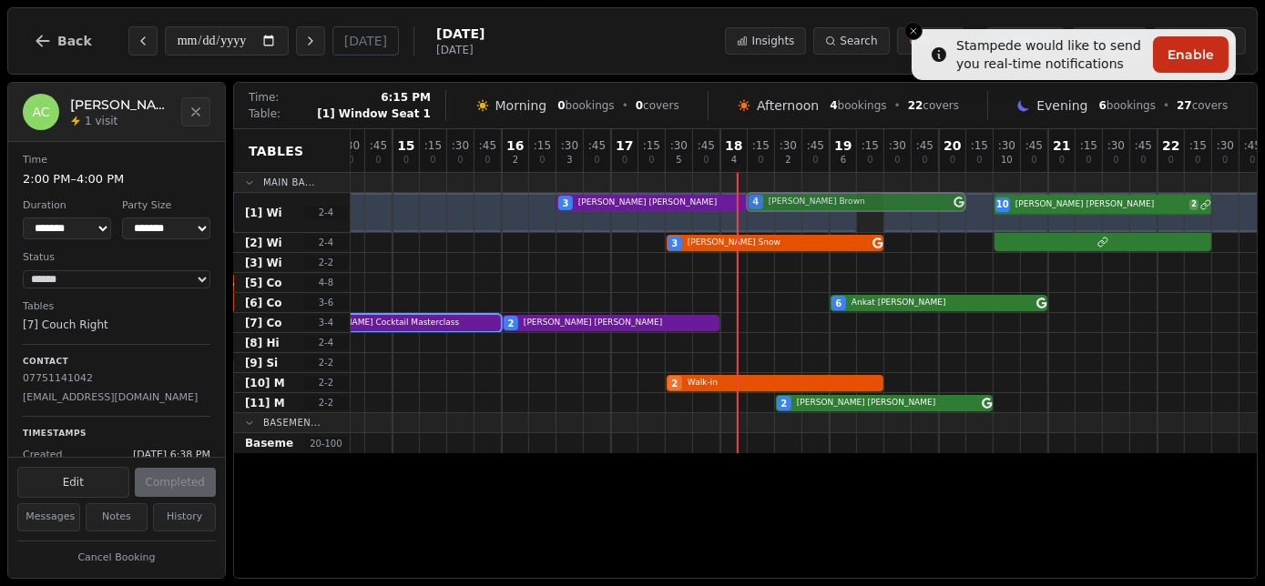
drag, startPoint x: 858, startPoint y: 227, endPoint x: 879, endPoint y: 192, distance: 40.9
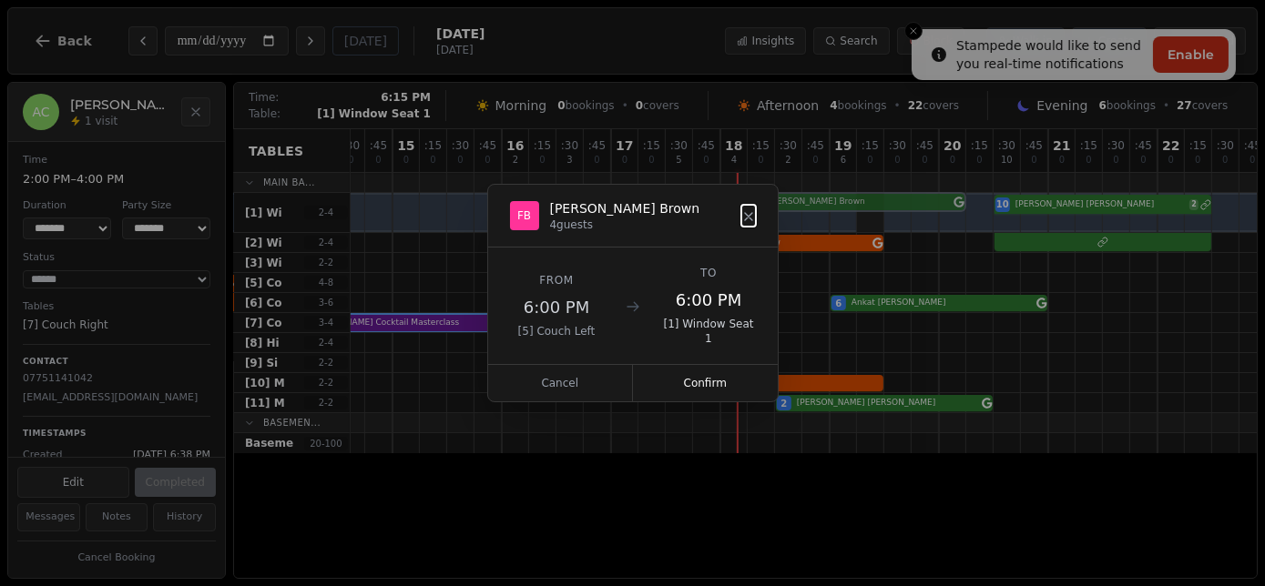
click at [879, 193] on div "3 Helen Feenan 4 Fiona Brown 10 Tanvi Zachariah 2" at bounding box center [65, 213] width 2622 height 40
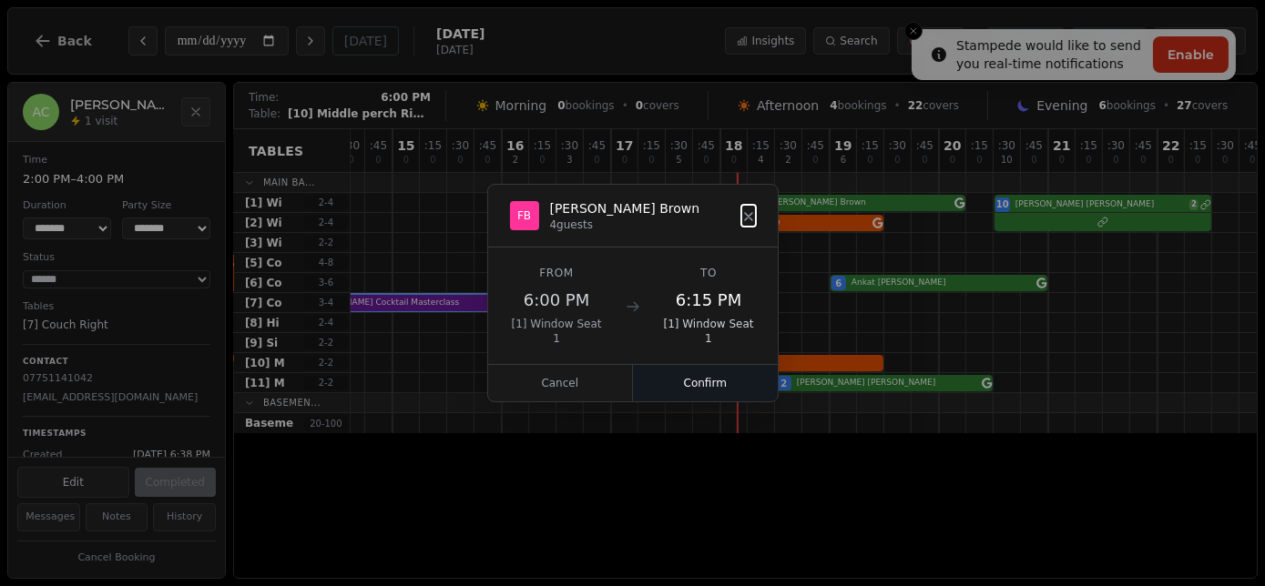
click at [736, 368] on button "Confirm" at bounding box center [705, 383] width 145 height 36
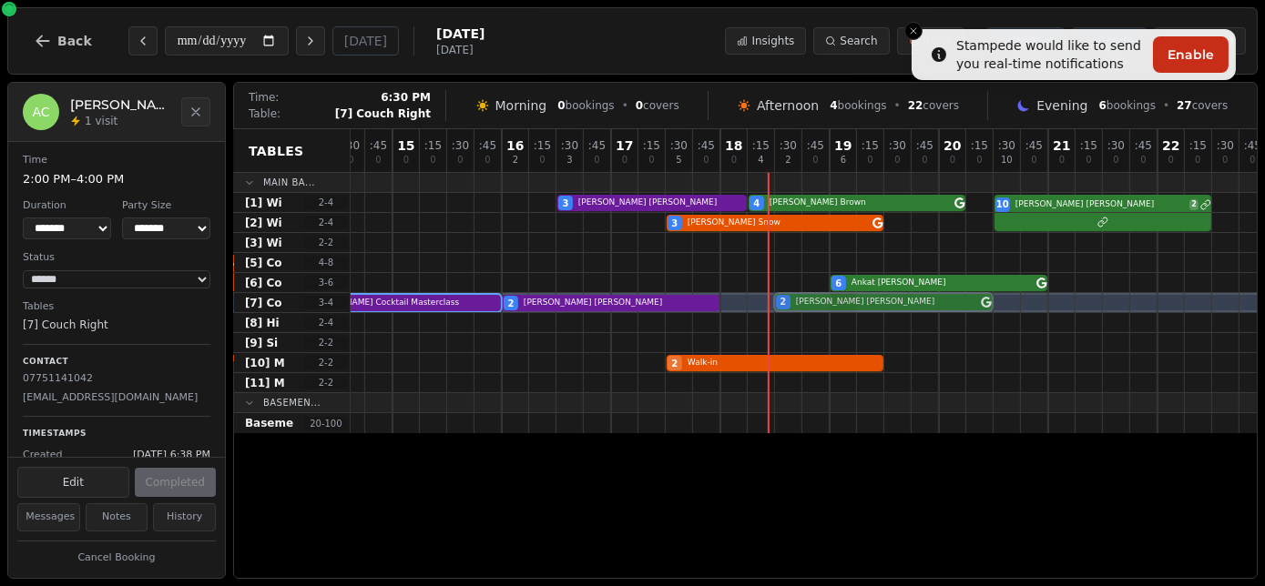
drag, startPoint x: 839, startPoint y: 381, endPoint x: 838, endPoint y: 310, distance: 71.0
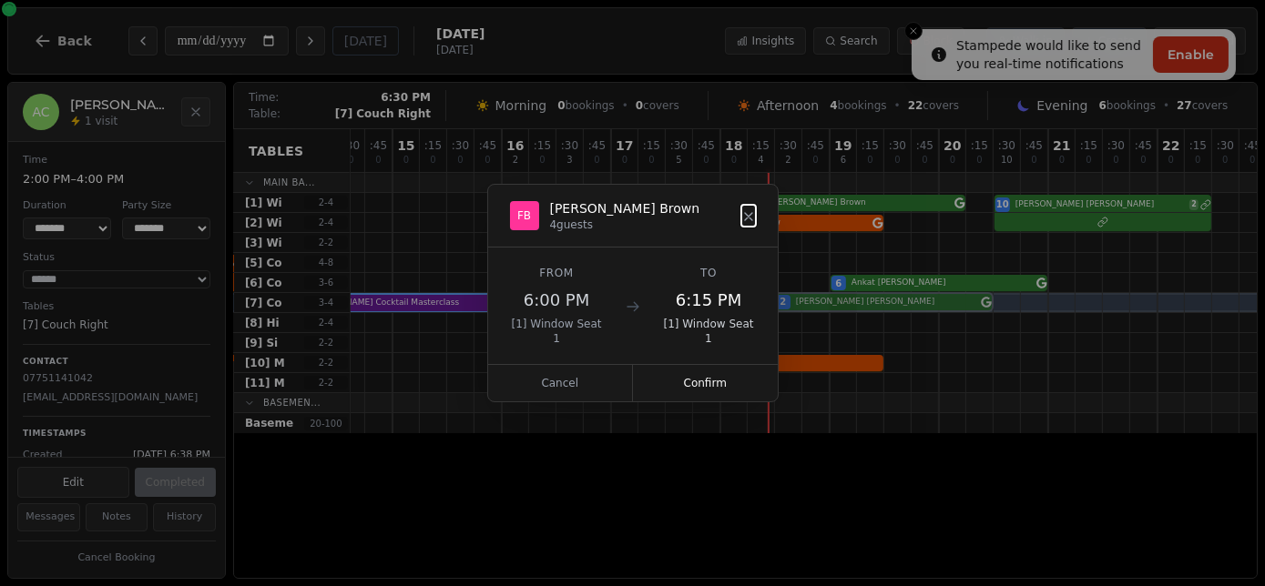
click at [838, 310] on div "00 0 : 15 0 : 30 0 : 45 0 01 0 : 15 0 : 30 0 : 45 0 02 0 : 15 0 : 30 0 : 45 0 0…" at bounding box center [65, 281] width 2622 height 304
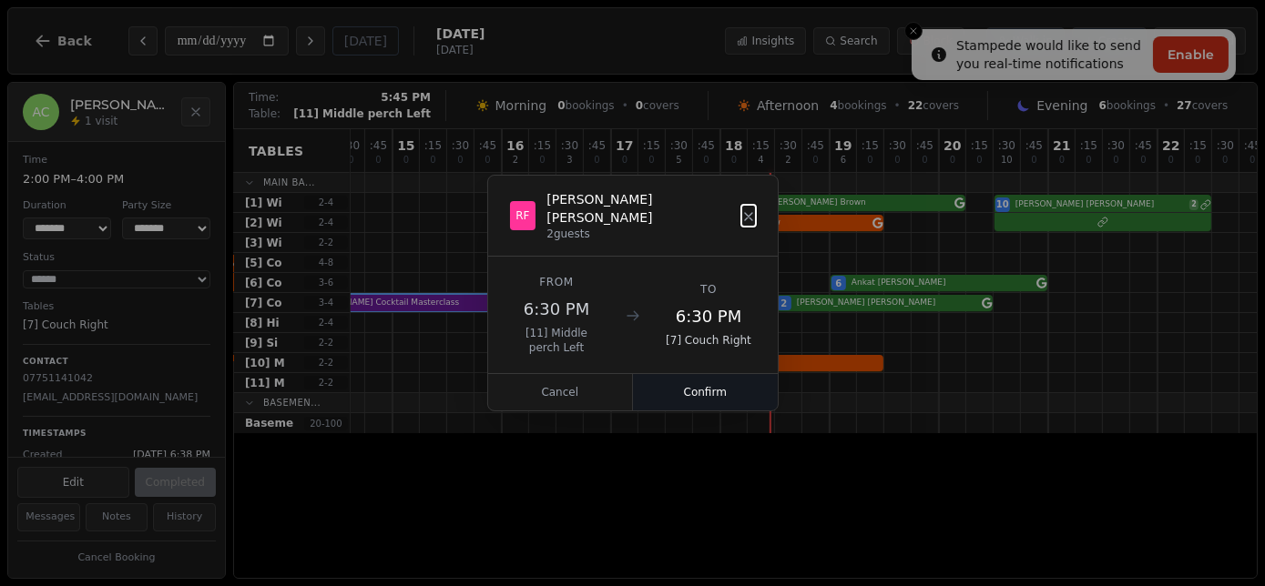
click at [716, 383] on button "Confirm" at bounding box center [705, 392] width 145 height 36
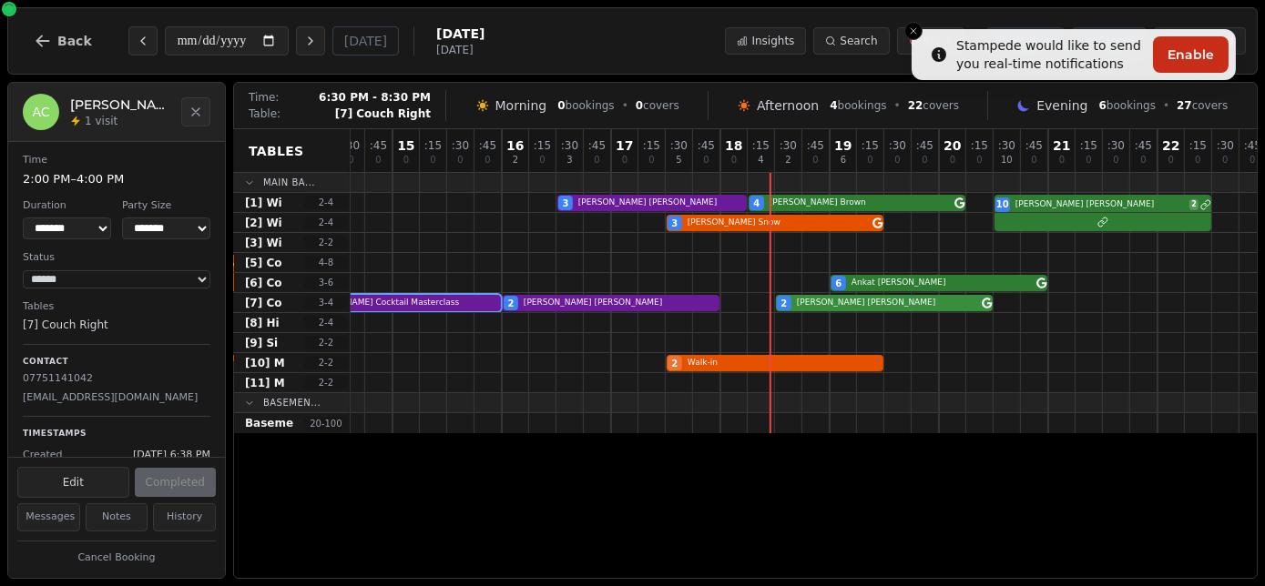
click at [841, 304] on div "2 Andrew Wright Cocktail Masterclass 2 Andrew Wright 2 Rafael Flocco" at bounding box center [65, 303] width 2622 height 20
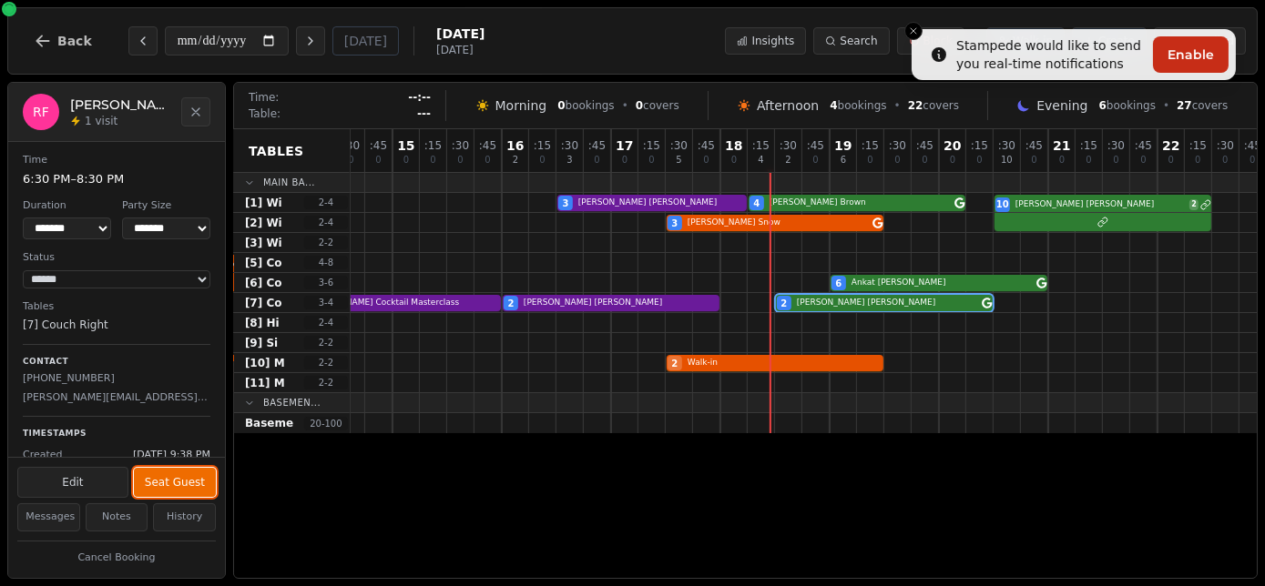
click at [204, 475] on button "Seat Guest" at bounding box center [175, 482] width 82 height 29
click at [820, 300] on div "2 Andrew Wright Cocktail Masterclass 2 Andrew Wright 2 Rafael Flocco" at bounding box center [65, 303] width 2622 height 20
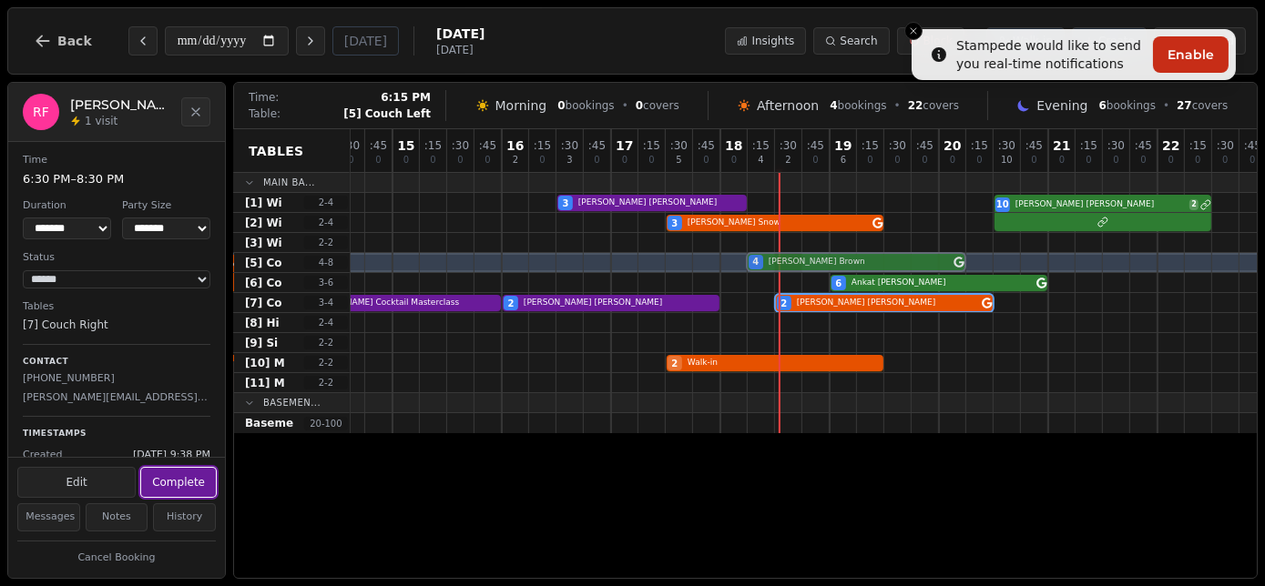
drag, startPoint x: 795, startPoint y: 204, endPoint x: 788, endPoint y: 261, distance: 57.7
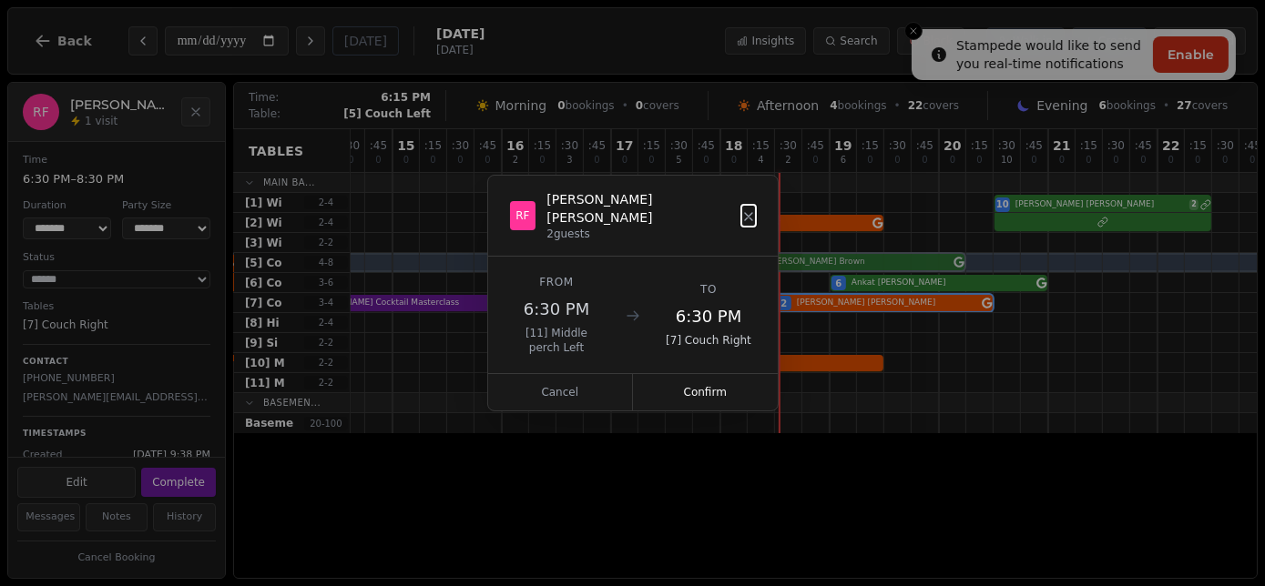
click at [788, 261] on div "00 0 : 15 0 : 30 0 : 45 0 01 0 : 15 0 : 30 0 : 45 0 02 0 : 15 0 : 30 0 : 45 0 0…" at bounding box center [65, 281] width 2622 height 304
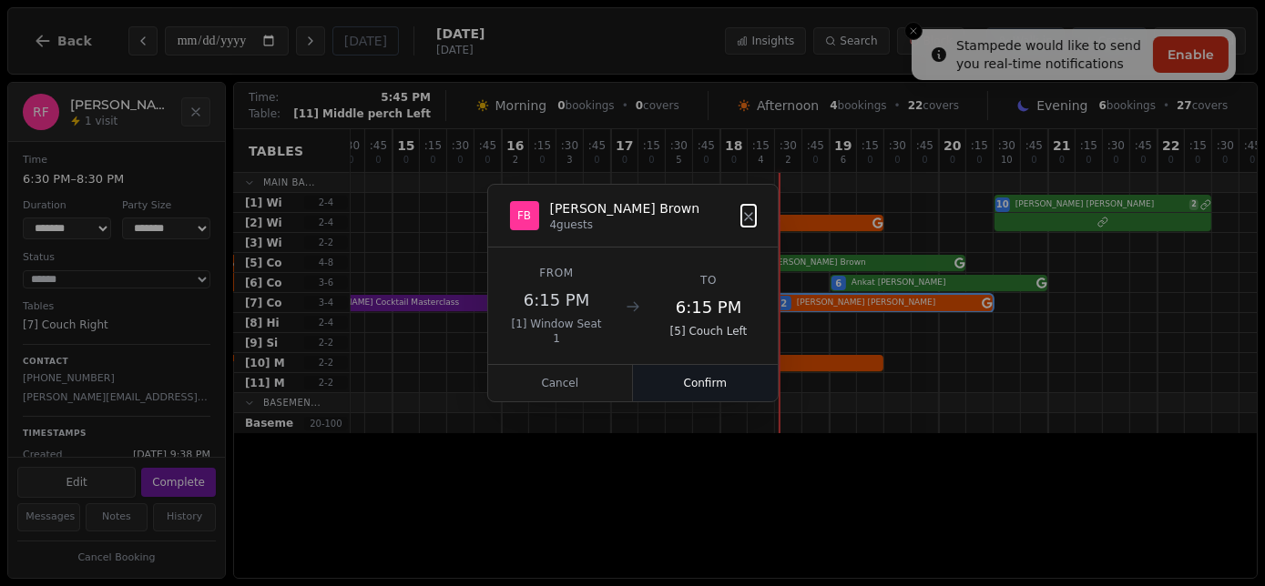
click at [700, 374] on button "Confirm" at bounding box center [705, 383] width 145 height 36
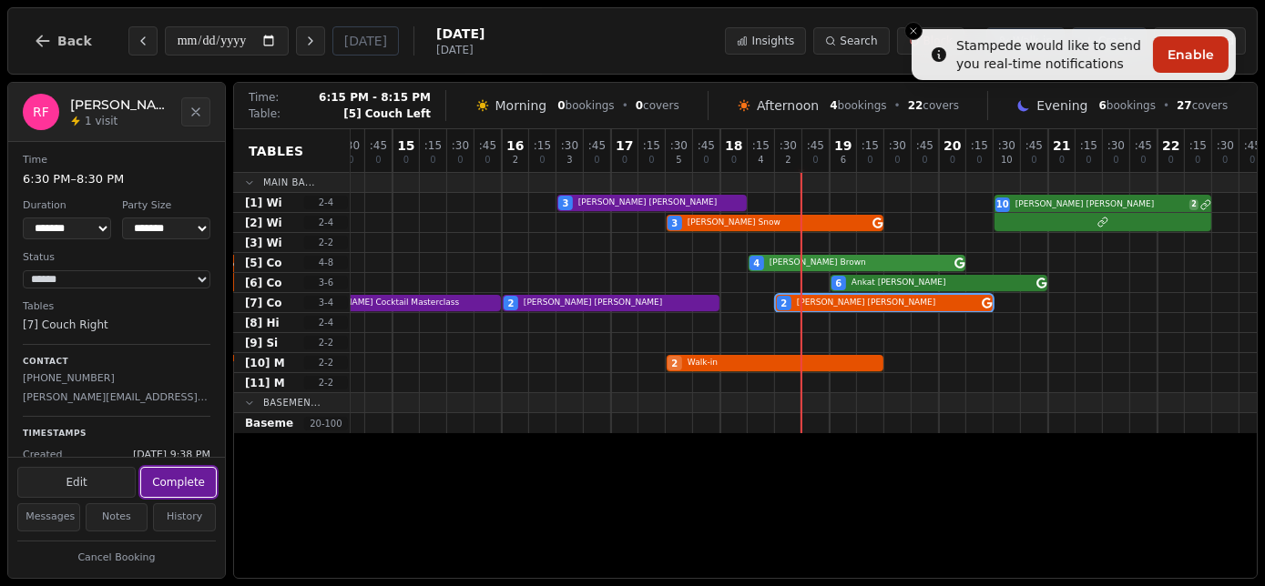
click at [801, 260] on div "15 Colleen Reid Masterclass @ 12pm 4 4 Fiona Brown" at bounding box center [65, 263] width 2622 height 20
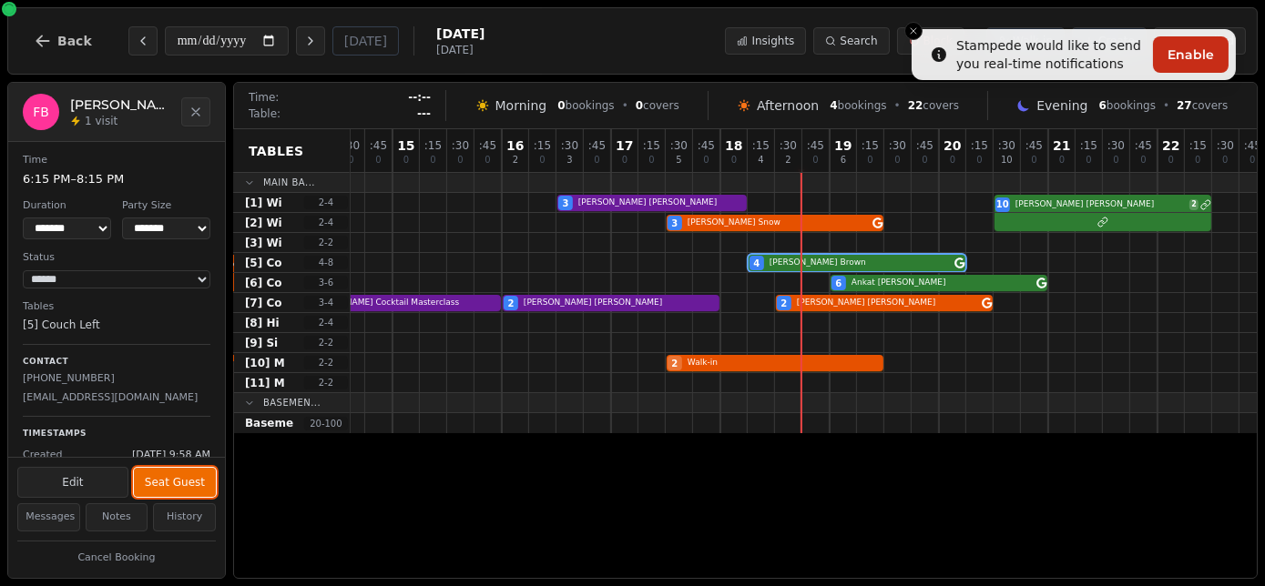
click at [169, 483] on button "Seat Guest" at bounding box center [175, 482] width 82 height 29
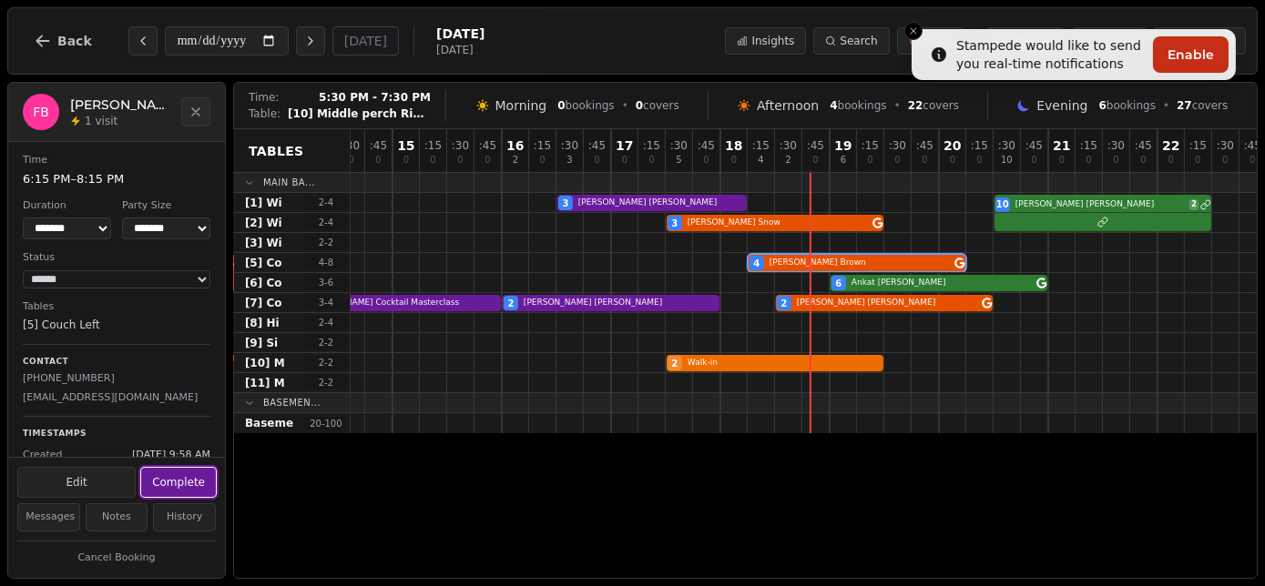
click at [758, 363] on div "15 Colleen Reid Masterclass @ 12pm 4 2 Walk-in" at bounding box center [65, 363] width 2622 height 20
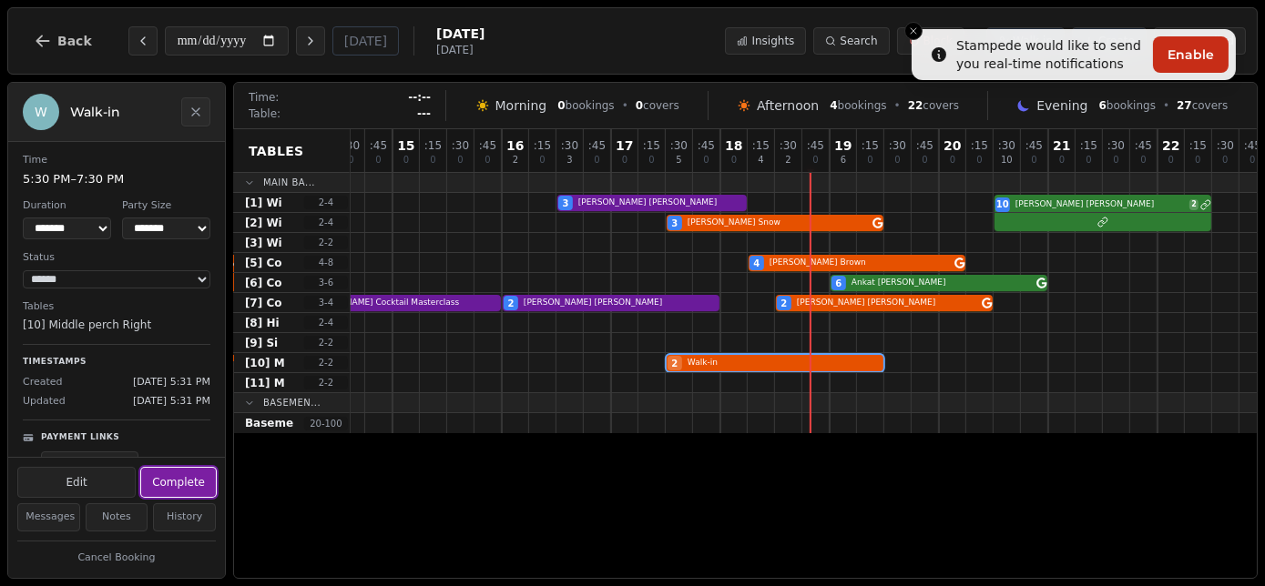
click at [195, 488] on button "Complete" at bounding box center [178, 482] width 75 height 29
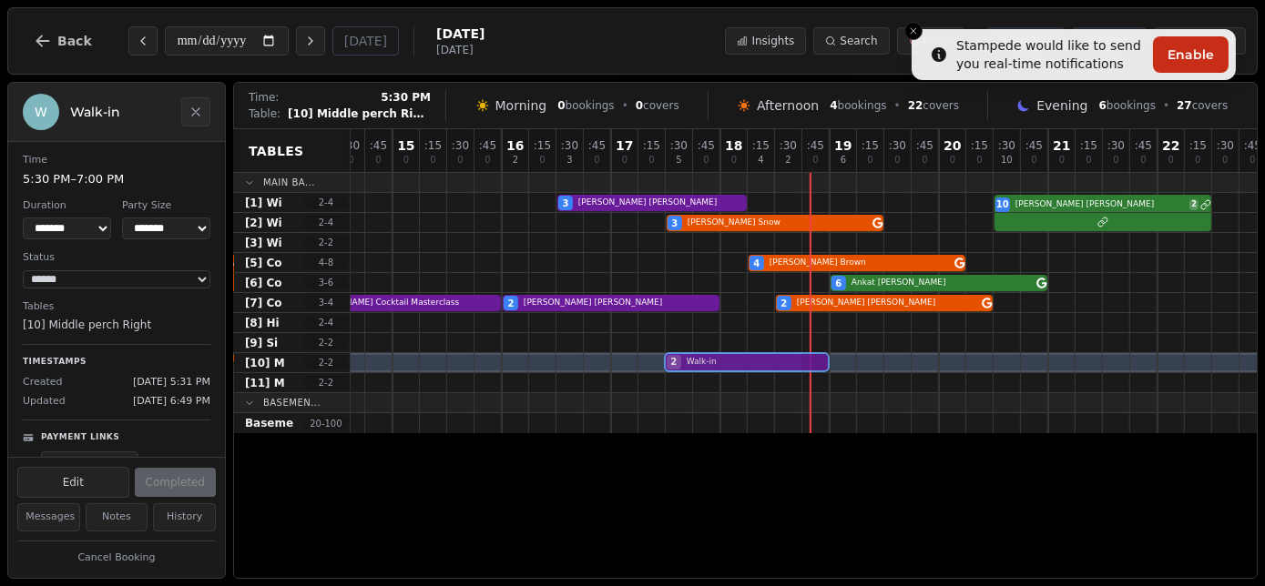
click at [826, 363] on div "15 Colleen Reid Masterclass @ 12pm 4 2 Walk-in" at bounding box center [65, 363] width 2622 height 20
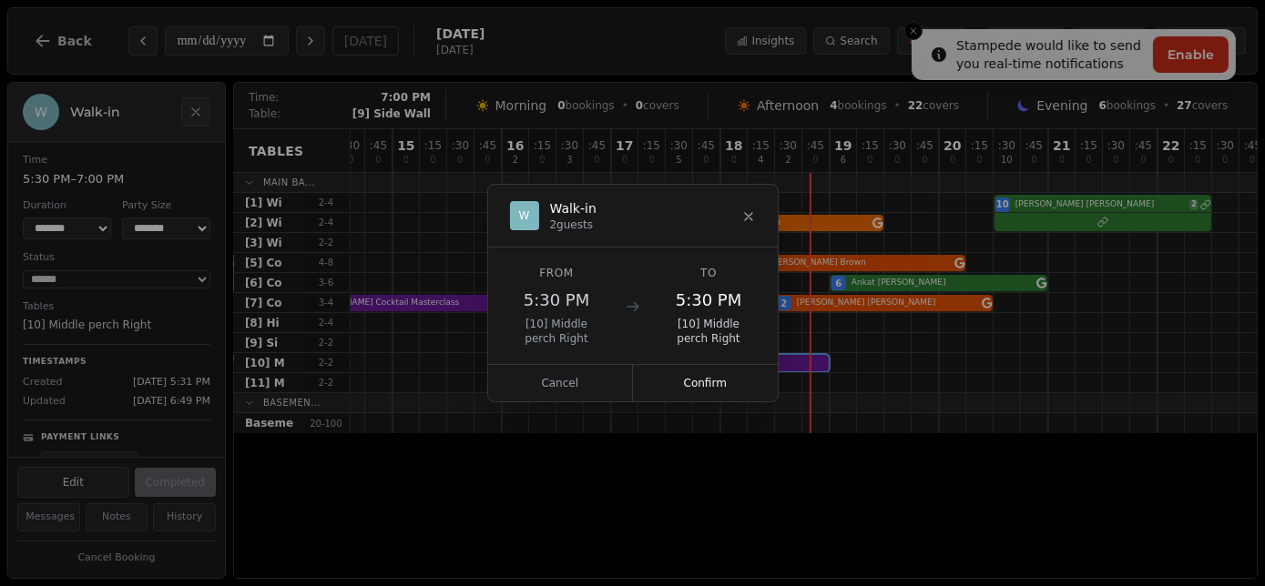
drag, startPoint x: 853, startPoint y: 351, endPoint x: 748, endPoint y: 220, distance: 167.8
click at [748, 220] on icon at bounding box center [748, 216] width 15 height 15
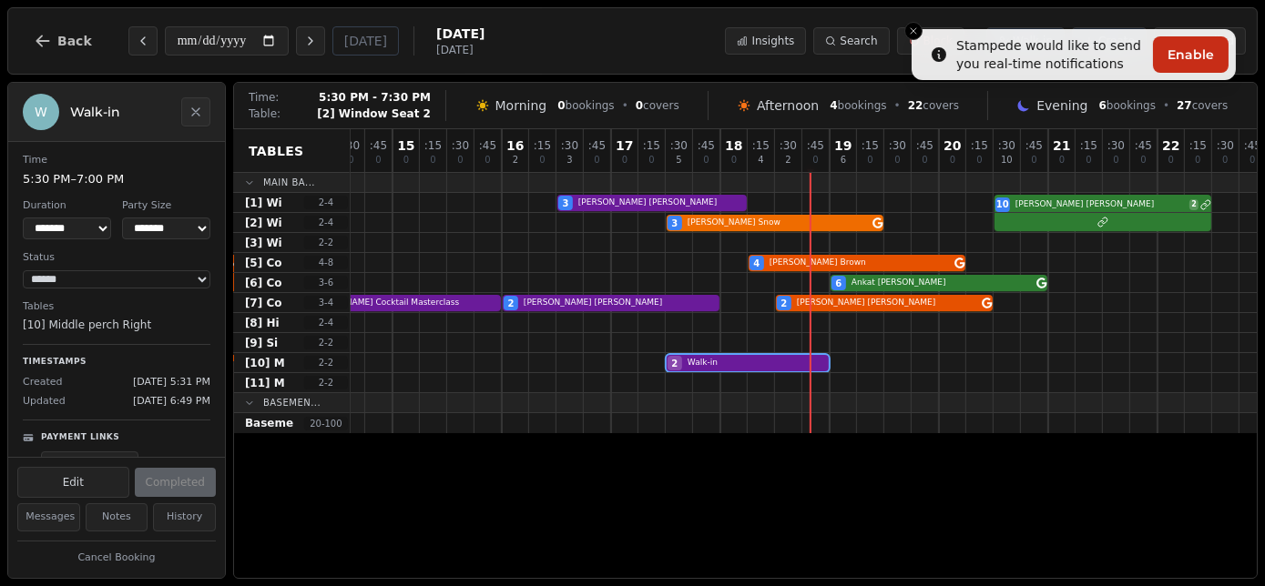
click at [748, 220] on div "3 Chris Snow" at bounding box center [65, 223] width 2622 height 20
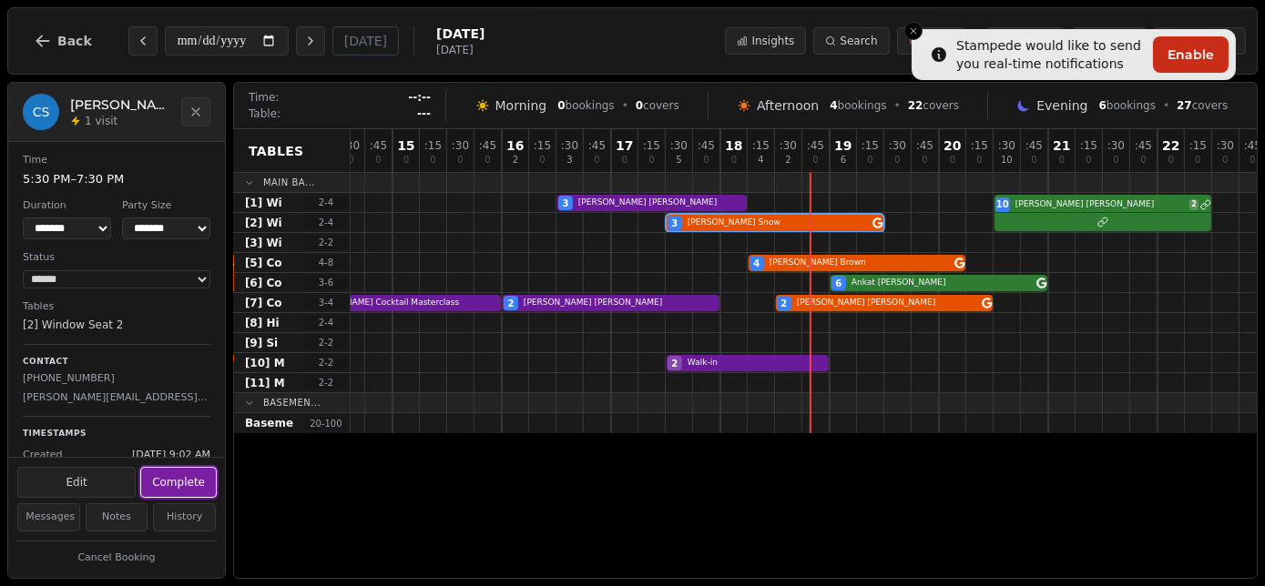
click at [172, 485] on button "Complete" at bounding box center [178, 482] width 75 height 29
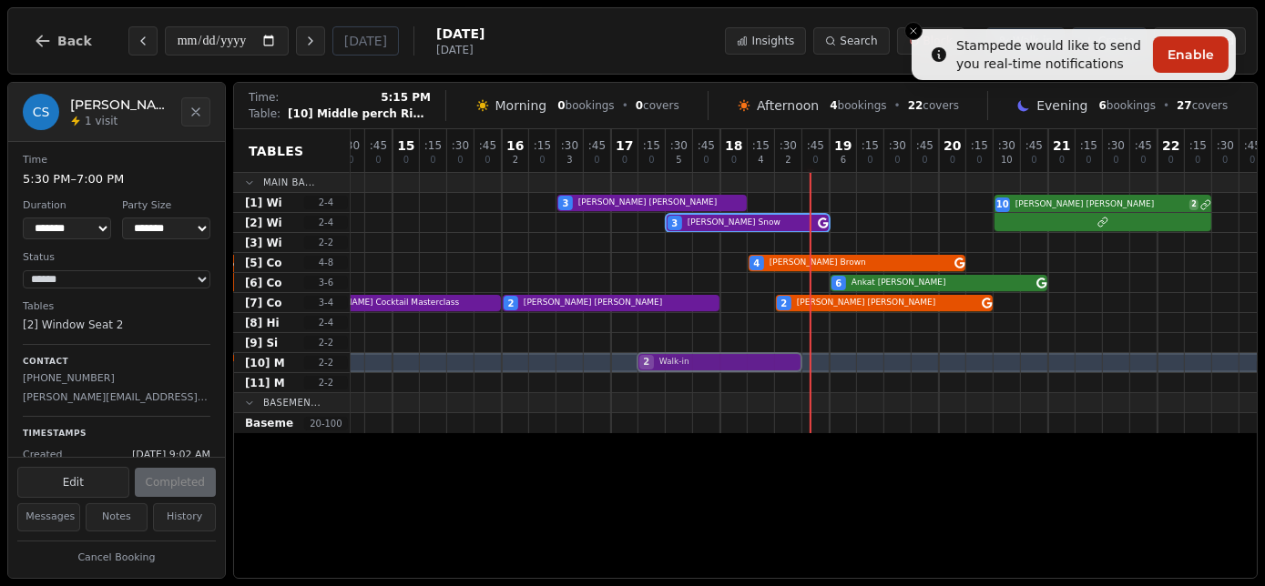
drag, startPoint x: 762, startPoint y: 364, endPoint x: 744, endPoint y: 366, distance: 18.3
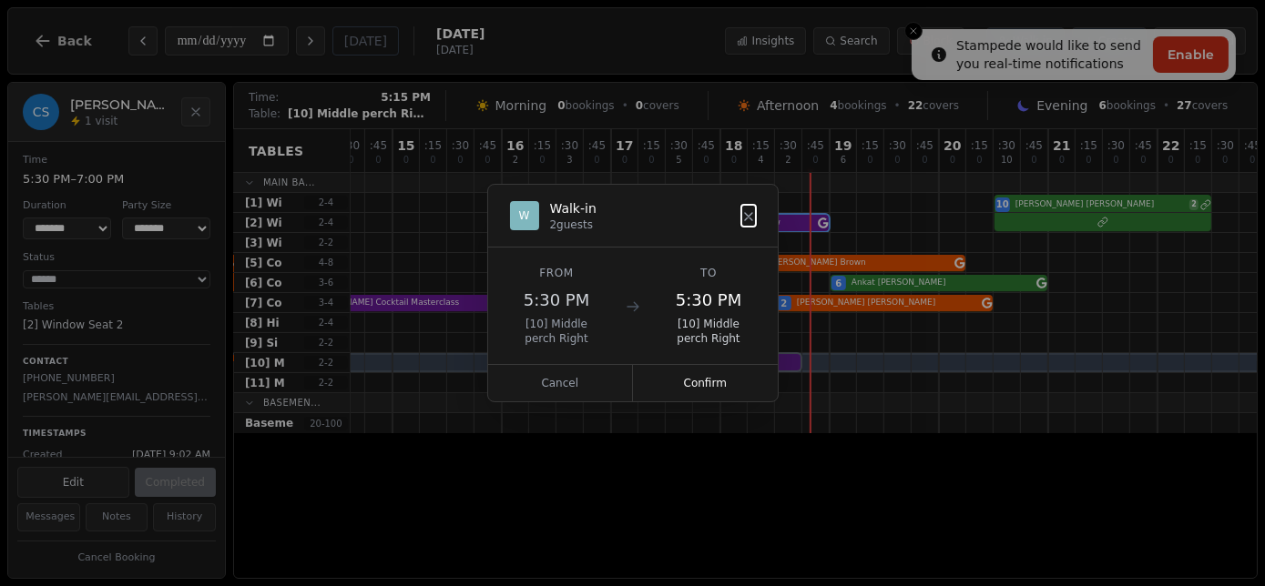
click at [744, 366] on div "15 Colleen Reid Masterclass @ 12pm 4 2 Walk-in" at bounding box center [65, 363] width 2622 height 20
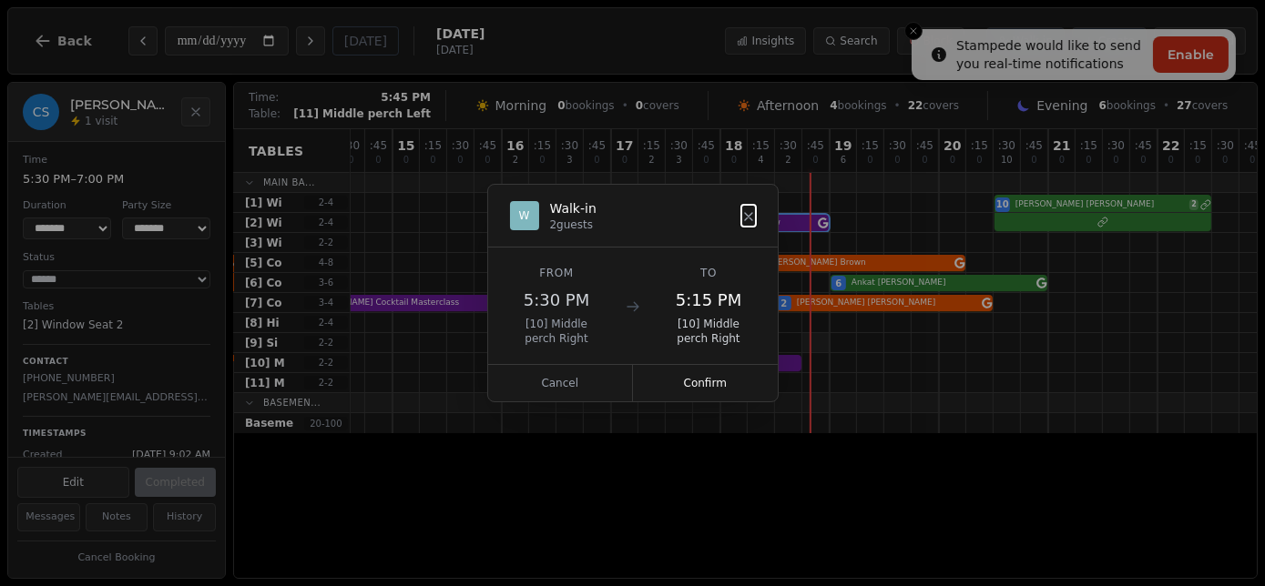
click at [717, 386] on button "Confirm" at bounding box center [705, 383] width 145 height 36
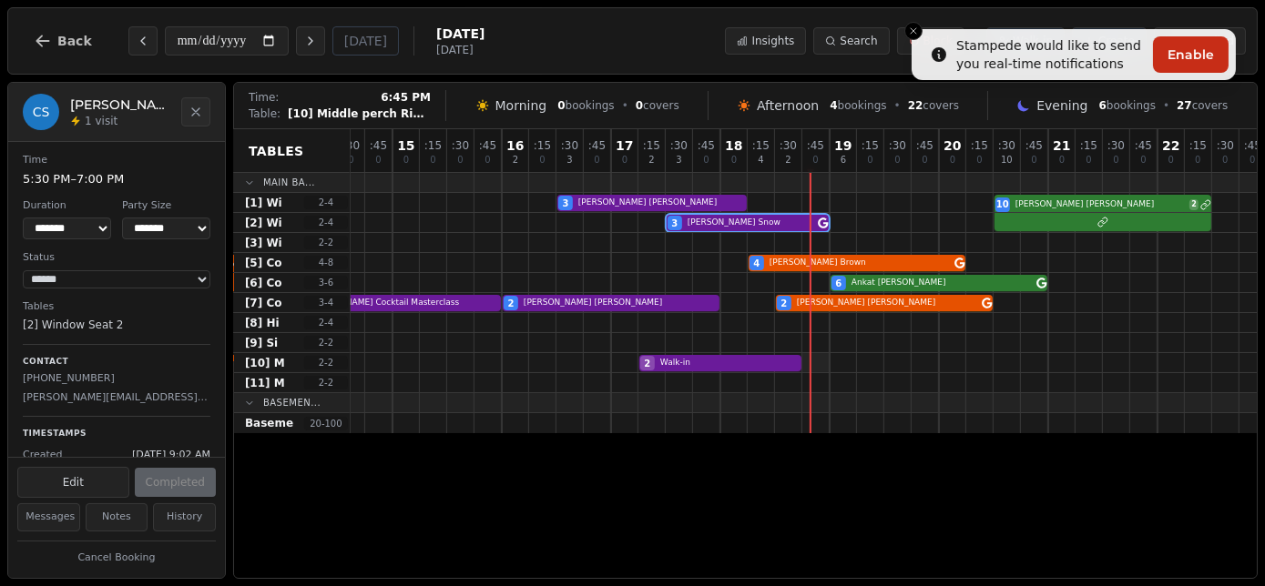
click at [818, 364] on div at bounding box center [815, 362] width 27 height 19
select select "*"
select select "****"
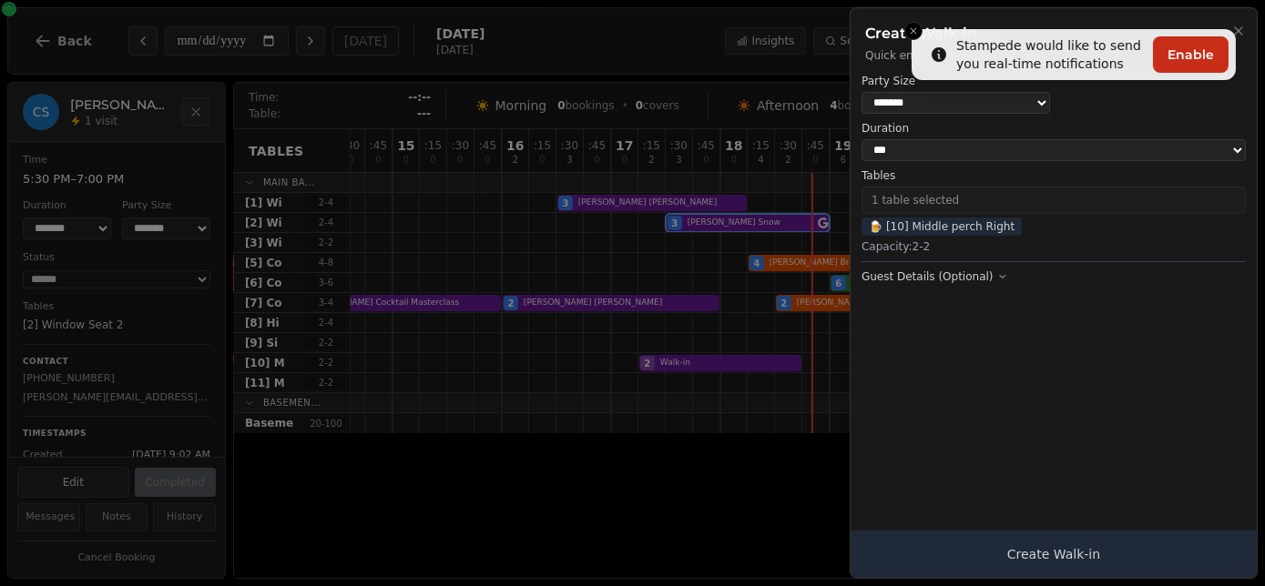
click at [910, 104] on select "* ***** * ****** * ****** * ****** * ****** * ****** * ****** * ****** * ******…" at bounding box center [955, 103] width 188 height 22
select select "*"
click at [861, 92] on select "* ***** * ****** * ****** * ****** * ****** * ****** * ****** * ****** * ******…" at bounding box center [955, 103] width 188 height 22
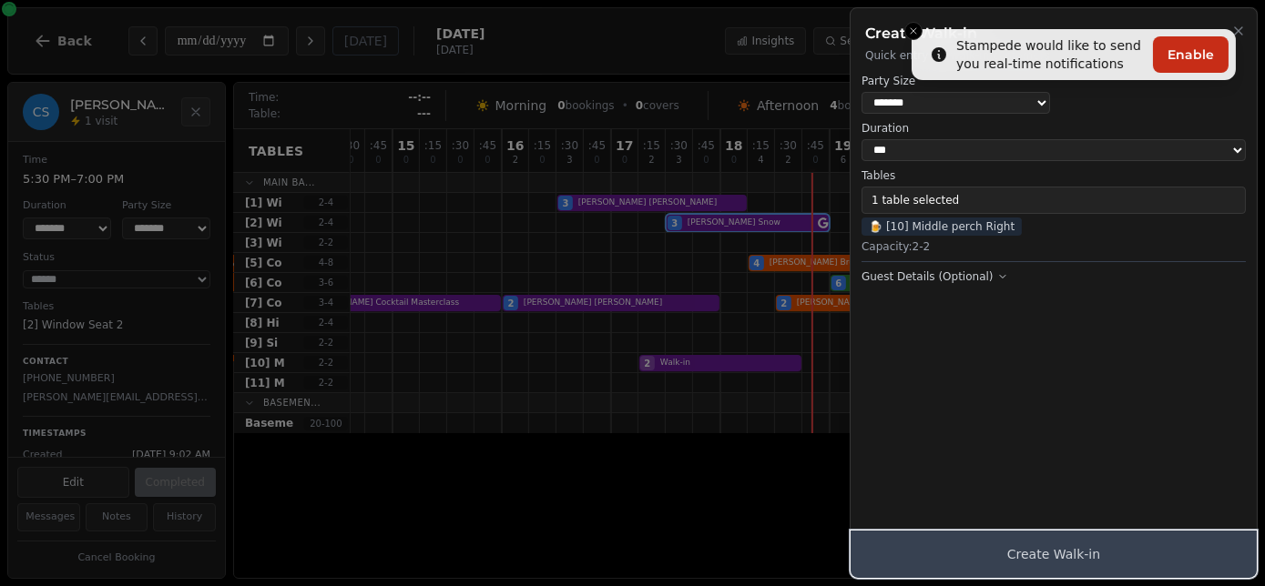
click at [1007, 551] on button "Create Walk-in" at bounding box center [1053, 554] width 406 height 47
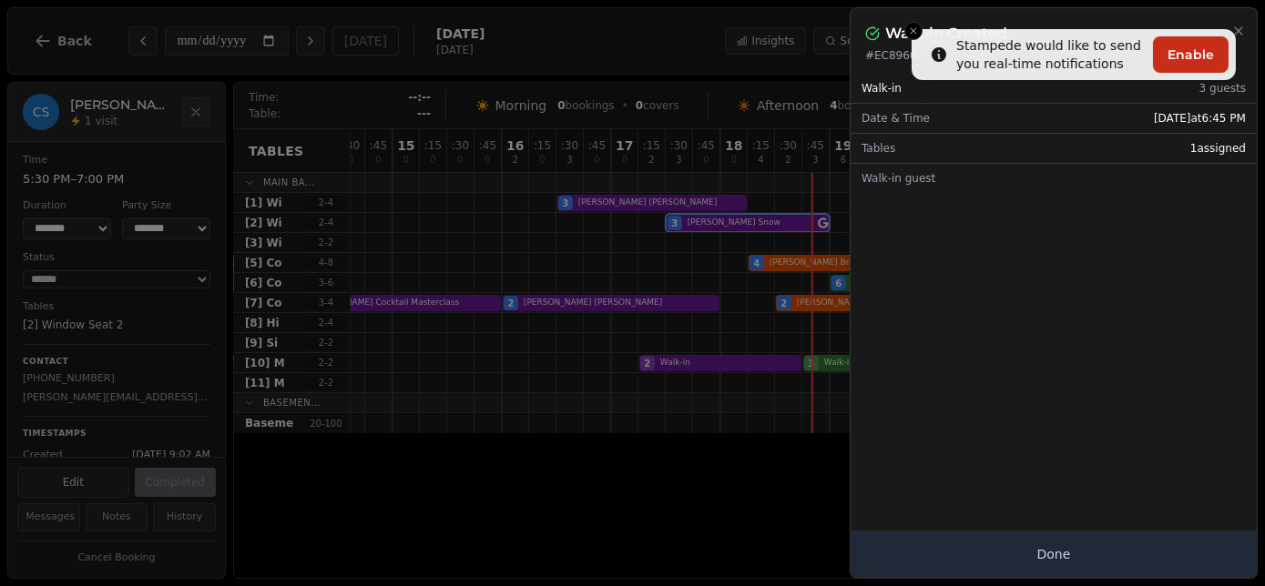
click at [910, 33] on h2 "Walk-in Created" at bounding box center [946, 34] width 122 height 22
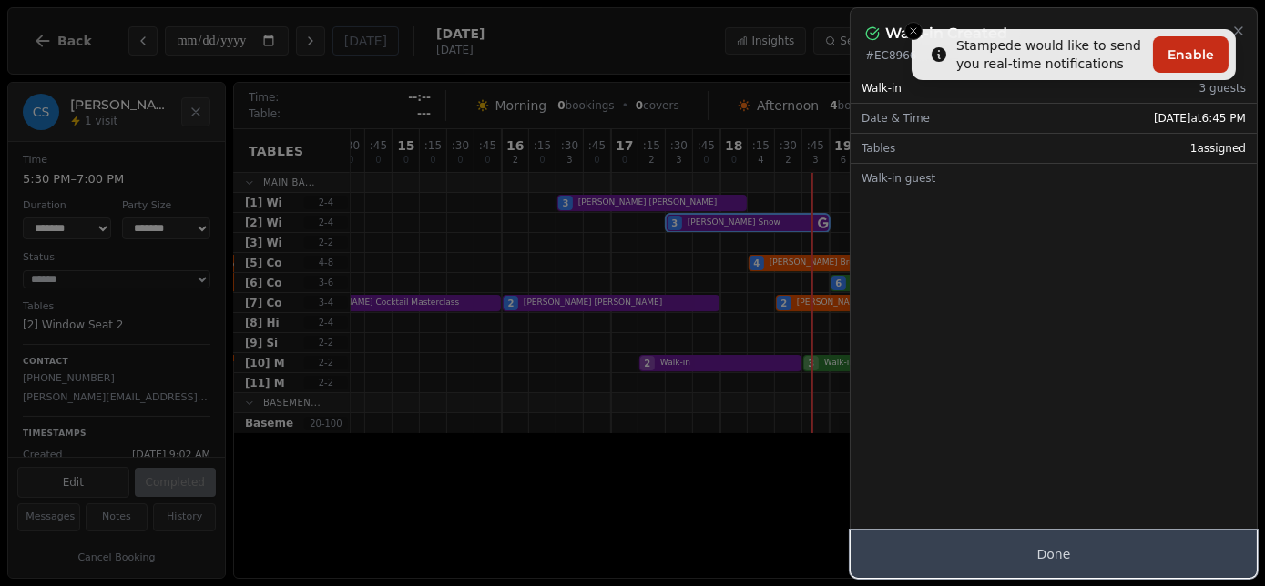
click at [1068, 566] on button "Done" at bounding box center [1053, 554] width 406 height 47
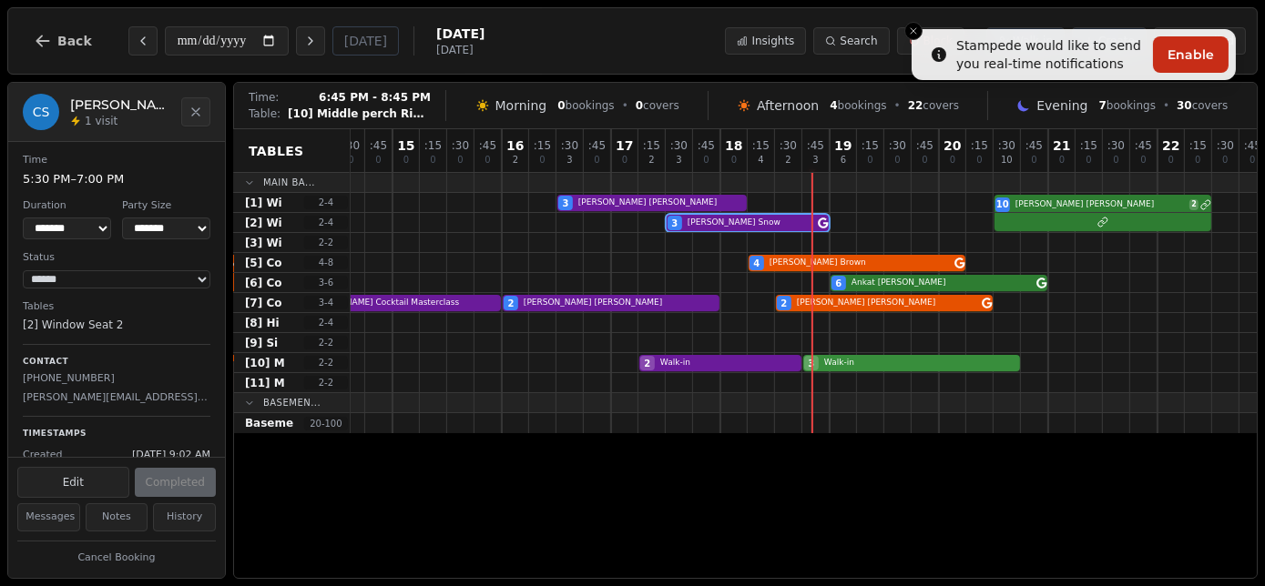
click at [845, 359] on div "15 Colleen Reid Masterclass @ 12pm 4 2 Walk-in 3 Walk-in" at bounding box center [65, 363] width 2622 height 20
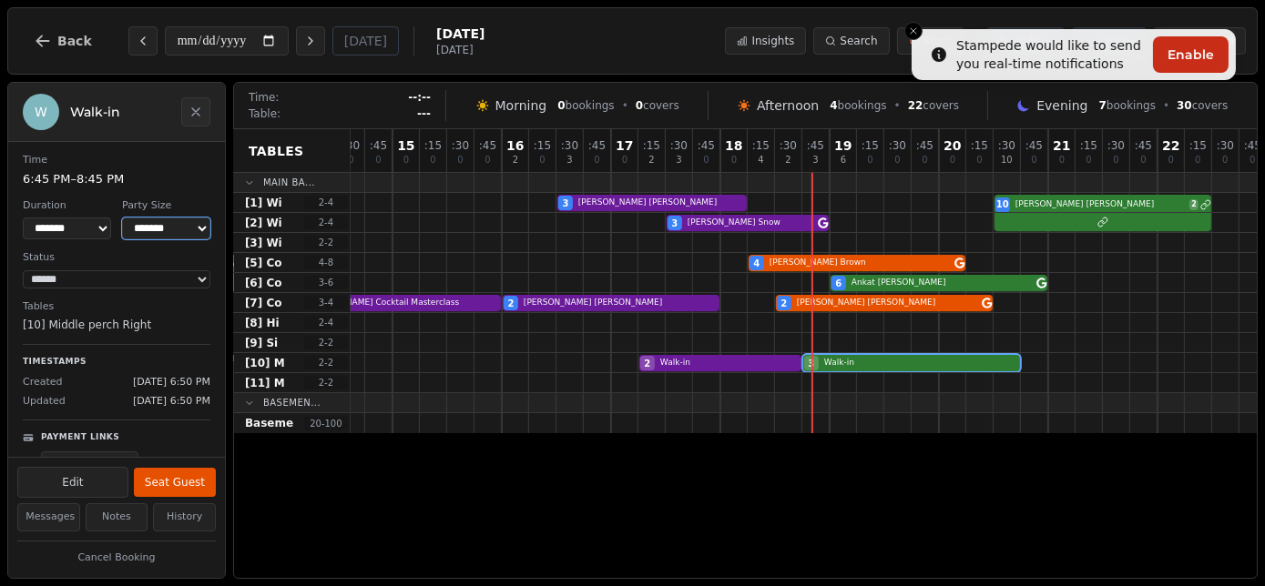
click at [168, 235] on select "* ***** * ****** * ****** * ****** * ****** * ****** * ****** * ****** * ******…" at bounding box center [166, 229] width 88 height 22
select select "*"
click at [122, 218] on select "* ***** * ****** * ****** * ****** * ****** * ****** * ****** * ****** * ******…" at bounding box center [166, 229] width 88 height 22
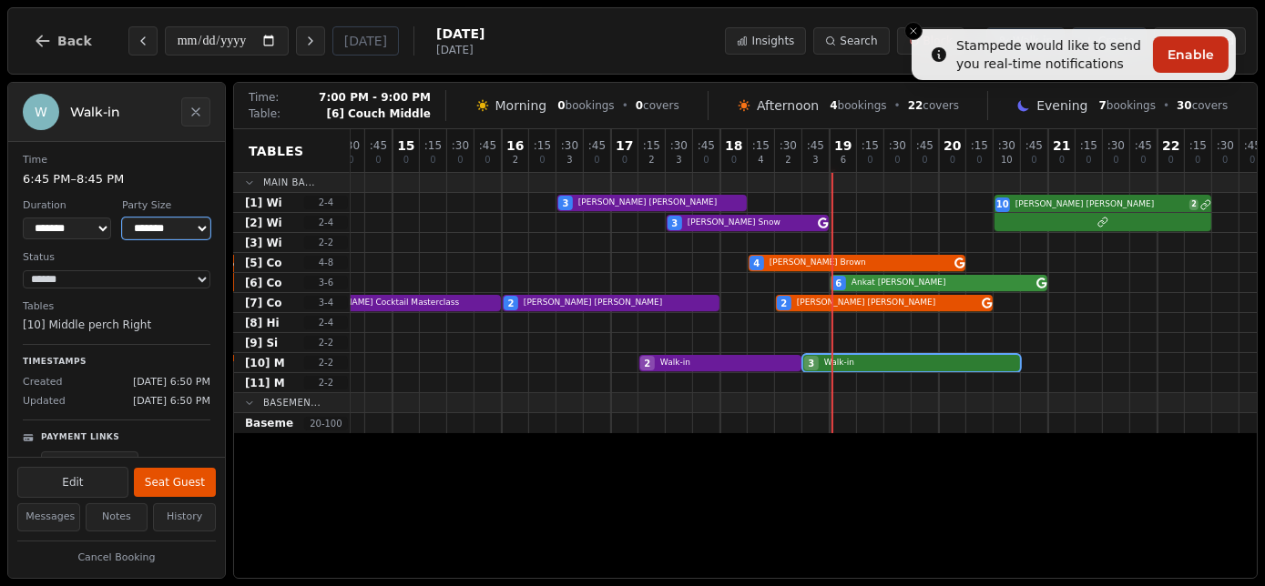
click at [917, 281] on div "6 Ankat Singh" at bounding box center [65, 283] width 2622 height 20
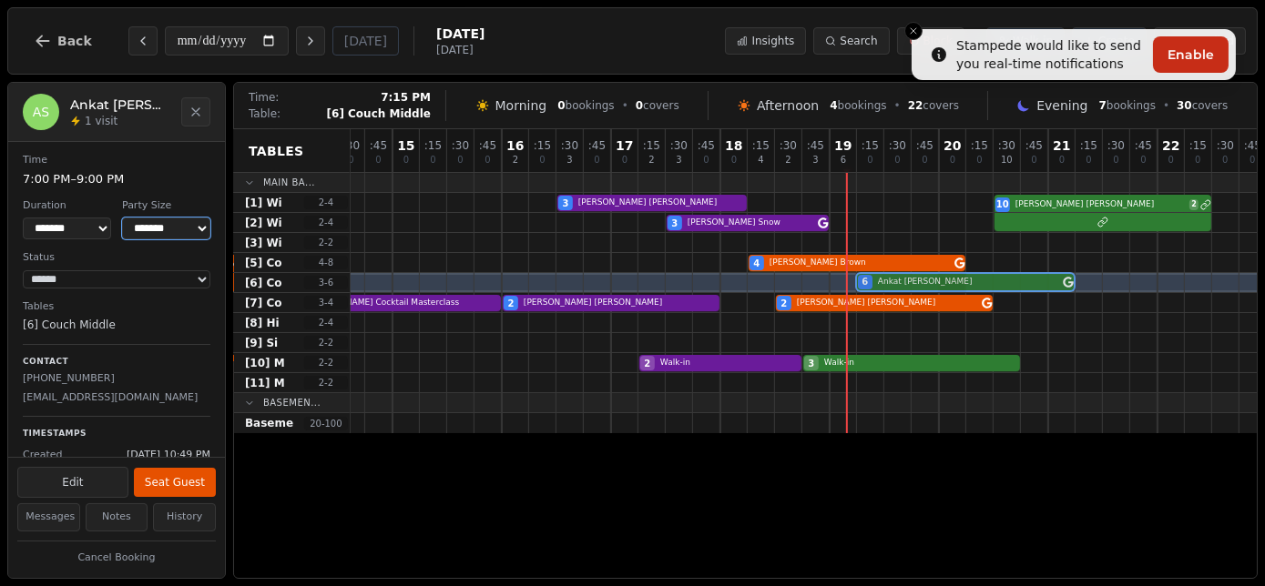
drag, startPoint x: 928, startPoint y: 281, endPoint x: 941, endPoint y: 284, distance: 13.9
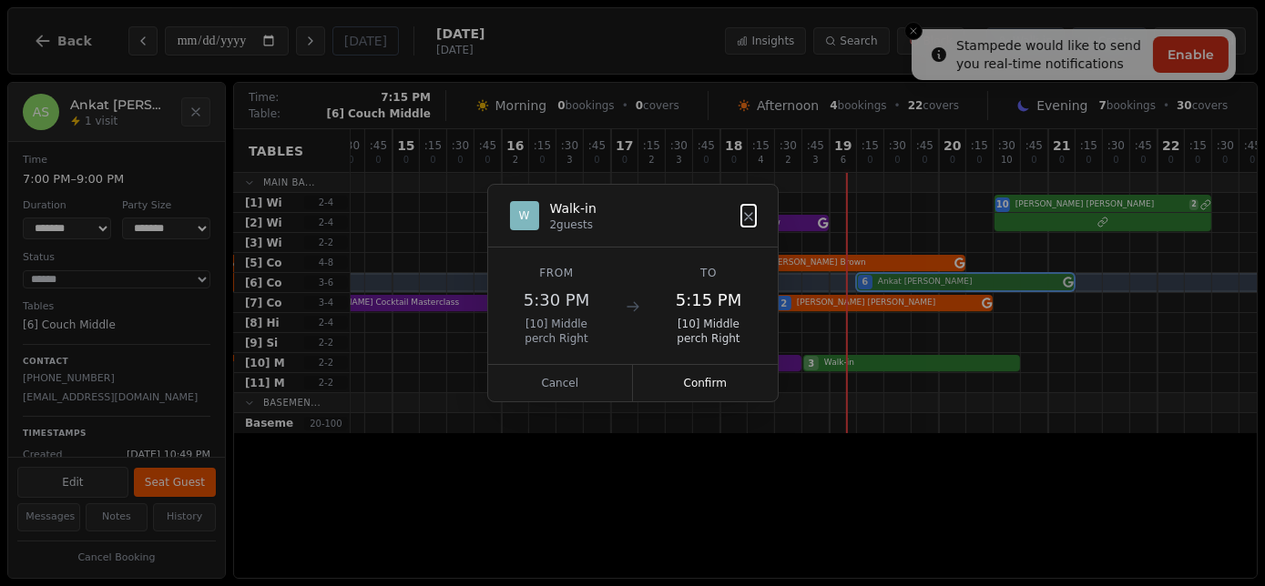
click at [941, 284] on div "6 Ankat Singh" at bounding box center [65, 283] width 2622 height 20
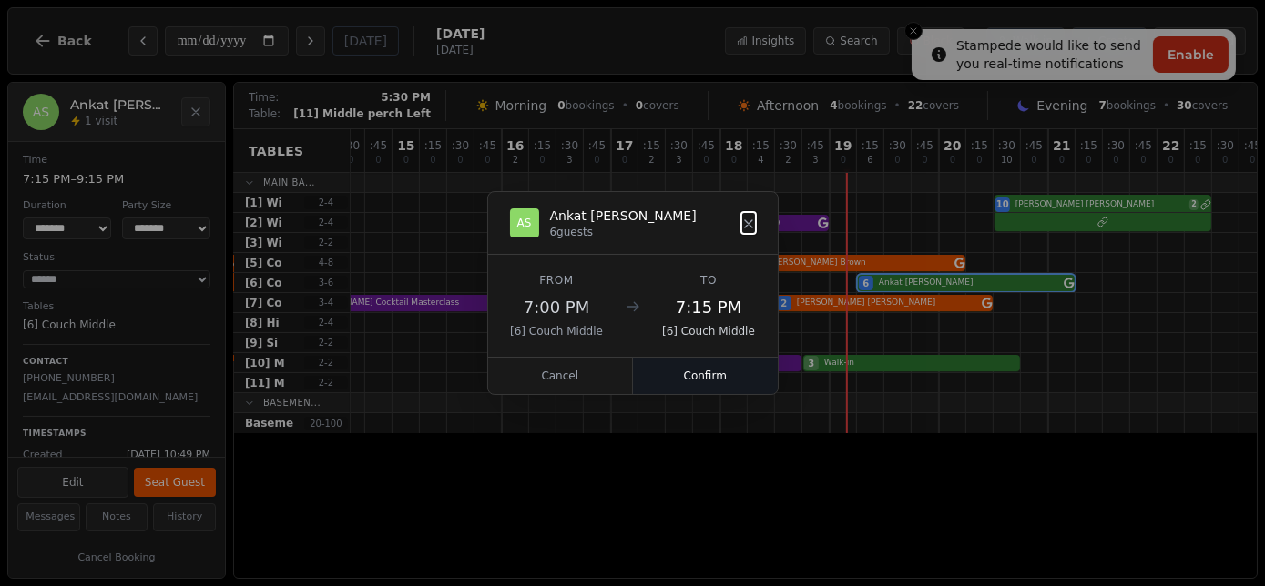
click at [686, 374] on button "Confirm" at bounding box center [705, 376] width 145 height 36
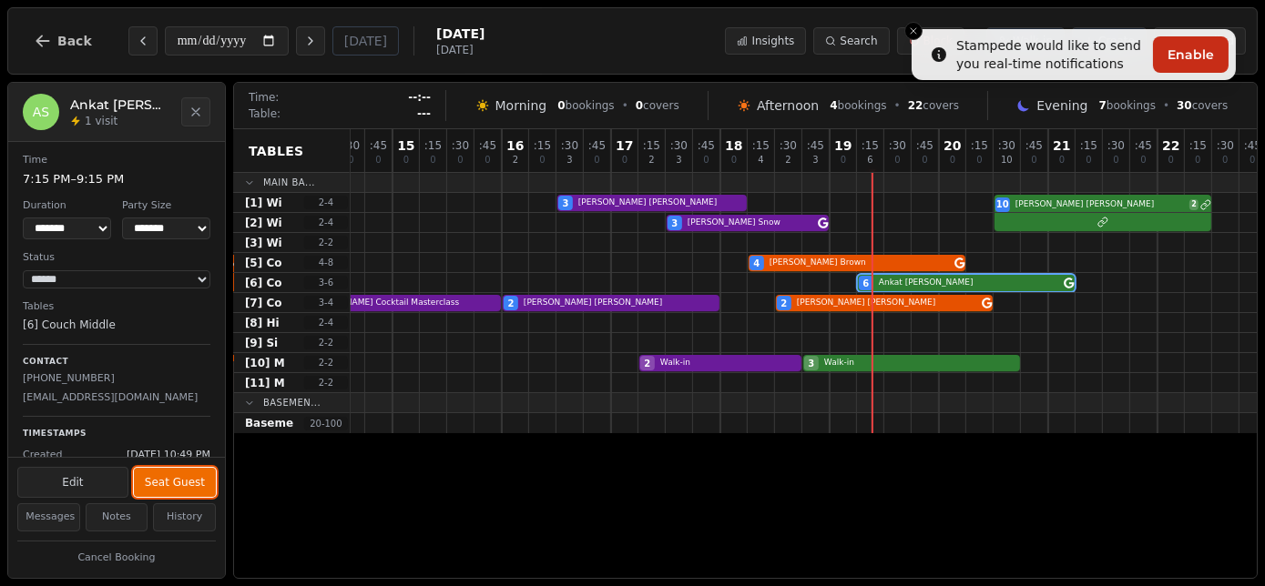
click at [197, 485] on button "Seat Guest" at bounding box center [175, 482] width 82 height 29
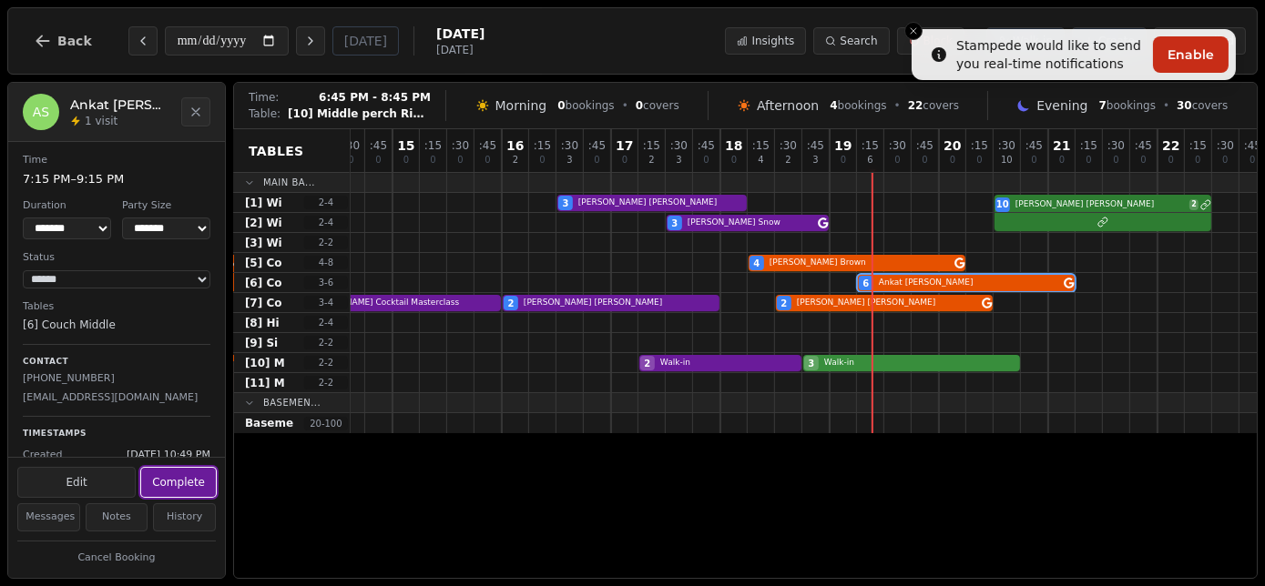
click at [871, 363] on div "15 Colleen Reid Masterclass @ 12pm 4 2 Walk-in 3 Walk-in" at bounding box center [65, 363] width 2622 height 20
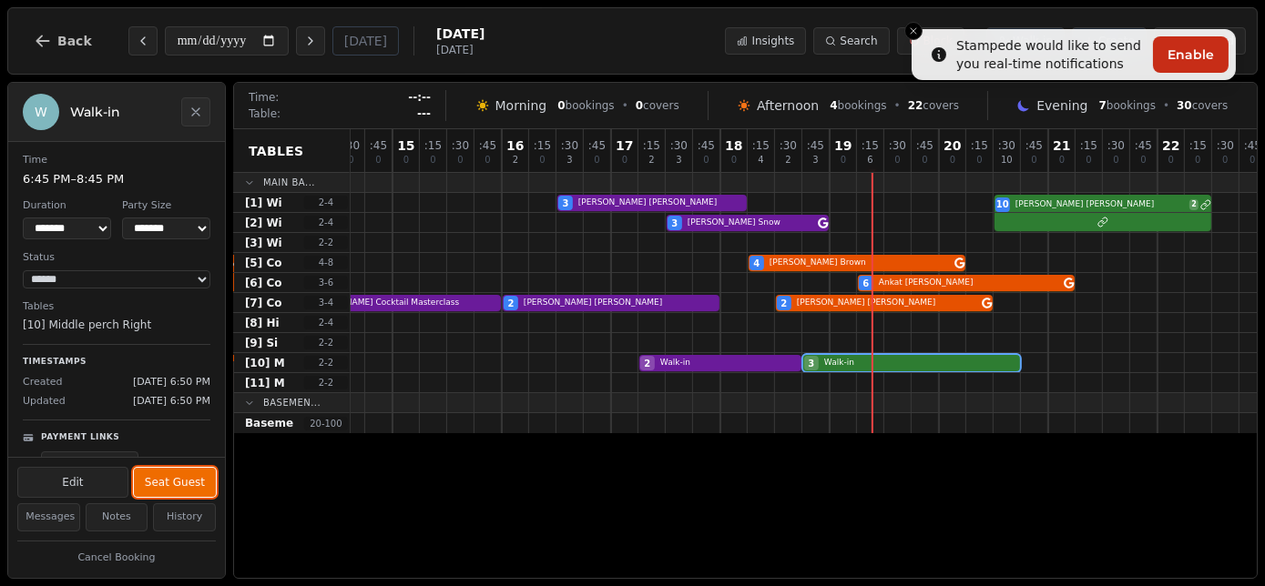
click at [182, 476] on button "Seat Guest" at bounding box center [175, 482] width 82 height 29
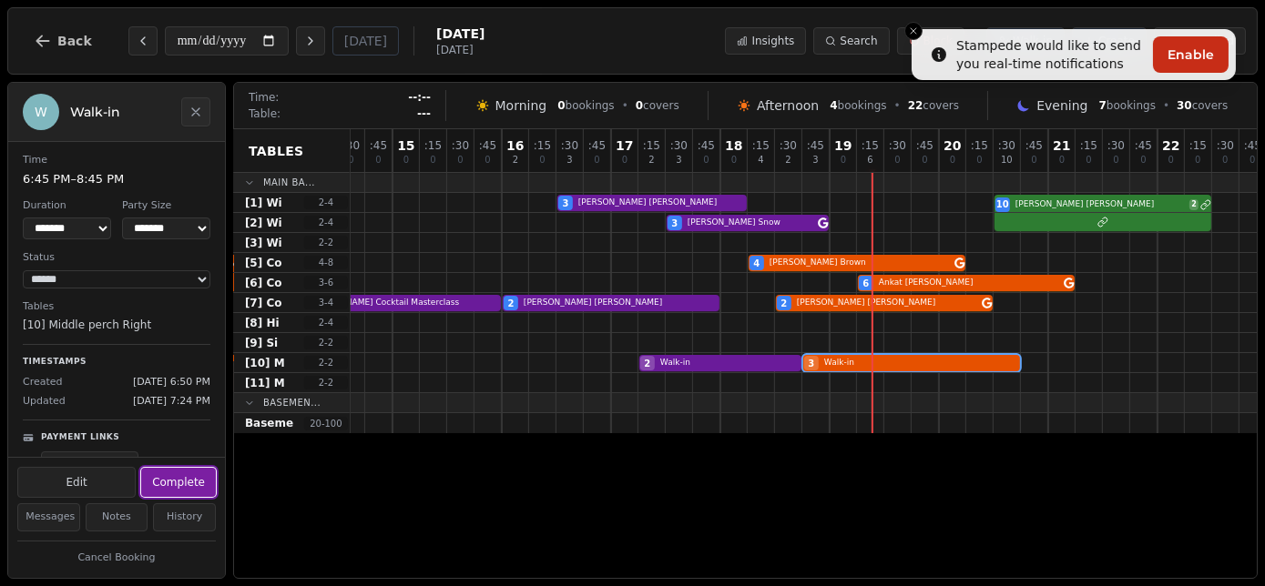
click at [198, 476] on button "Complete" at bounding box center [178, 482] width 75 height 29
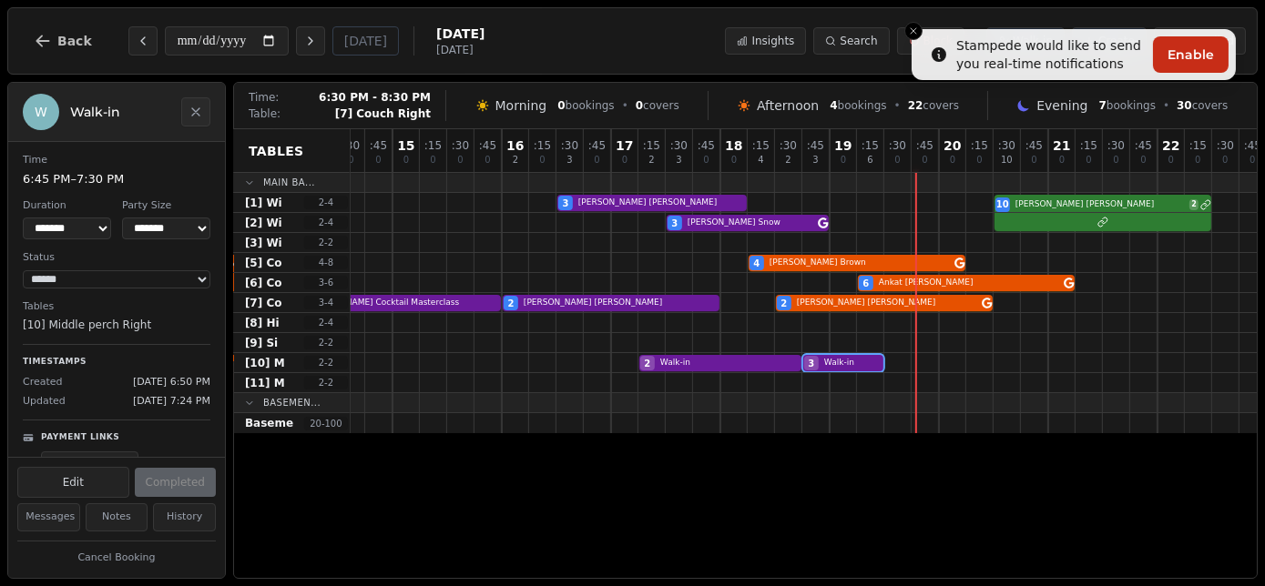
click at [879, 310] on div at bounding box center [870, 302] width 27 height 19
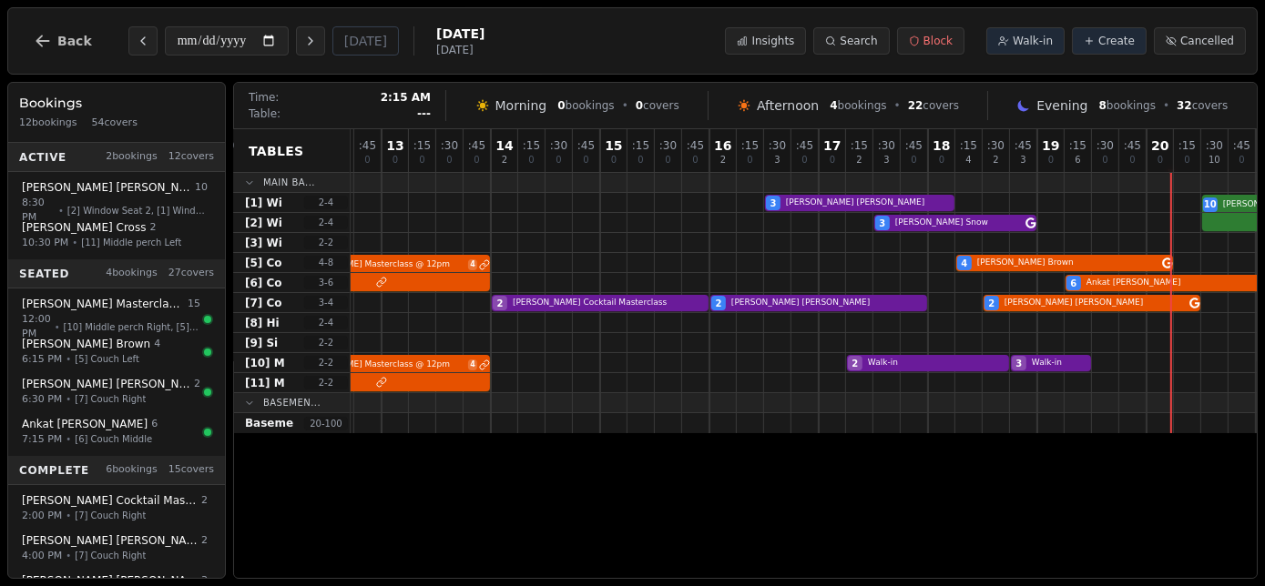
scroll to position [0, 1715]
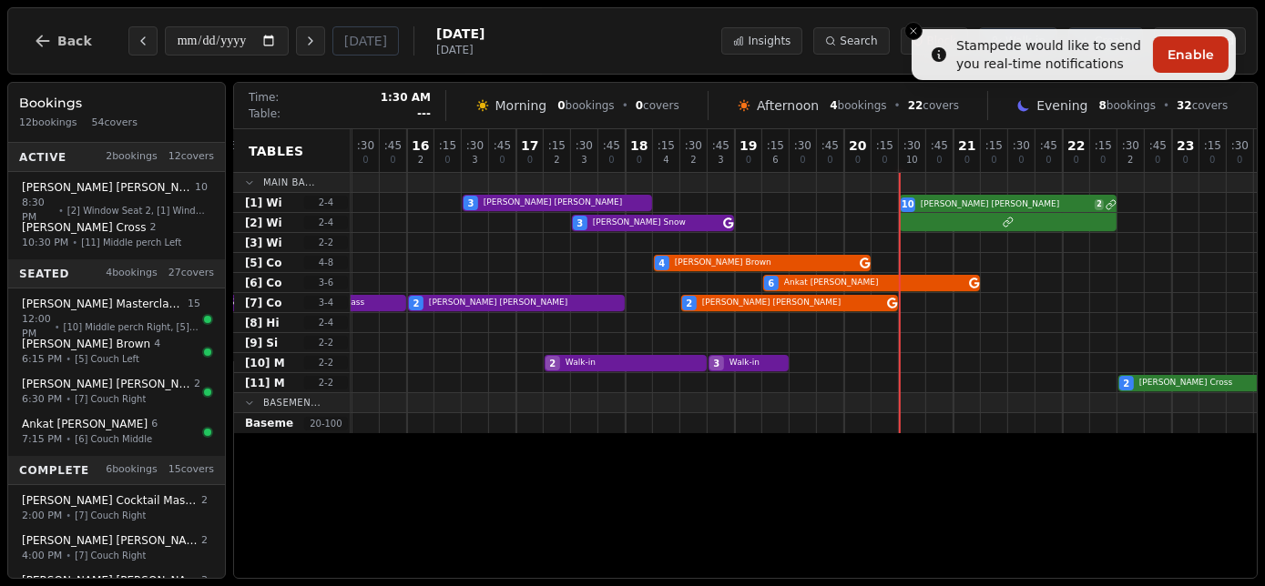
scroll to position [0, 1715]
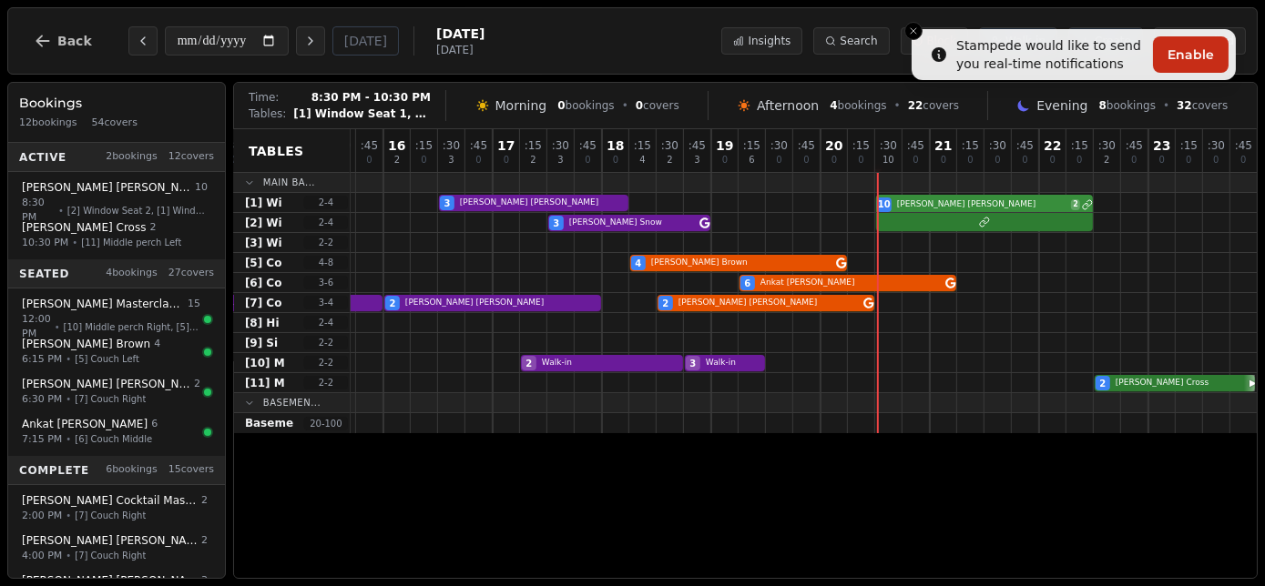
select select "****"
select select "**"
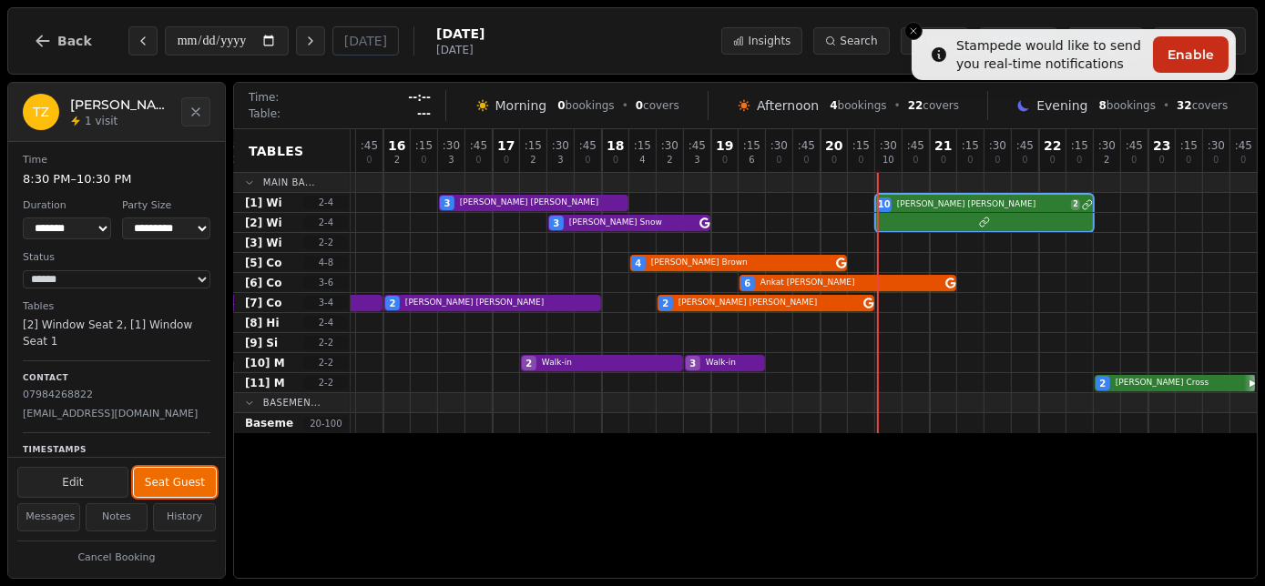
click at [168, 487] on button "Seat Guest" at bounding box center [175, 482] width 82 height 29
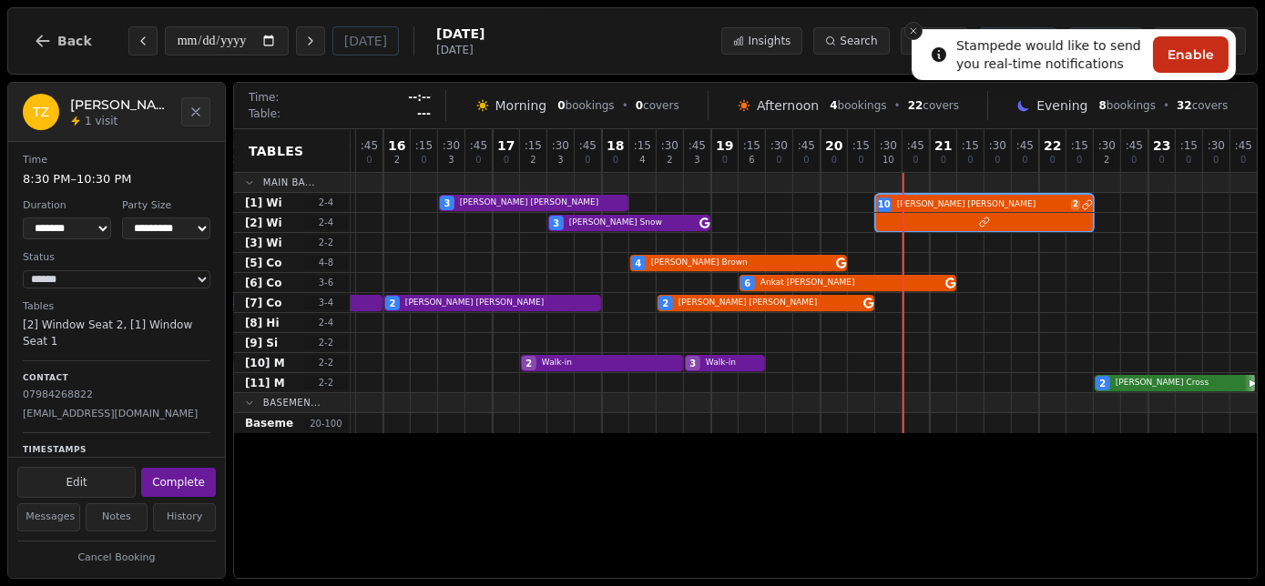
click at [917, 30] on icon "Close toast" at bounding box center [913, 30] width 11 height 11
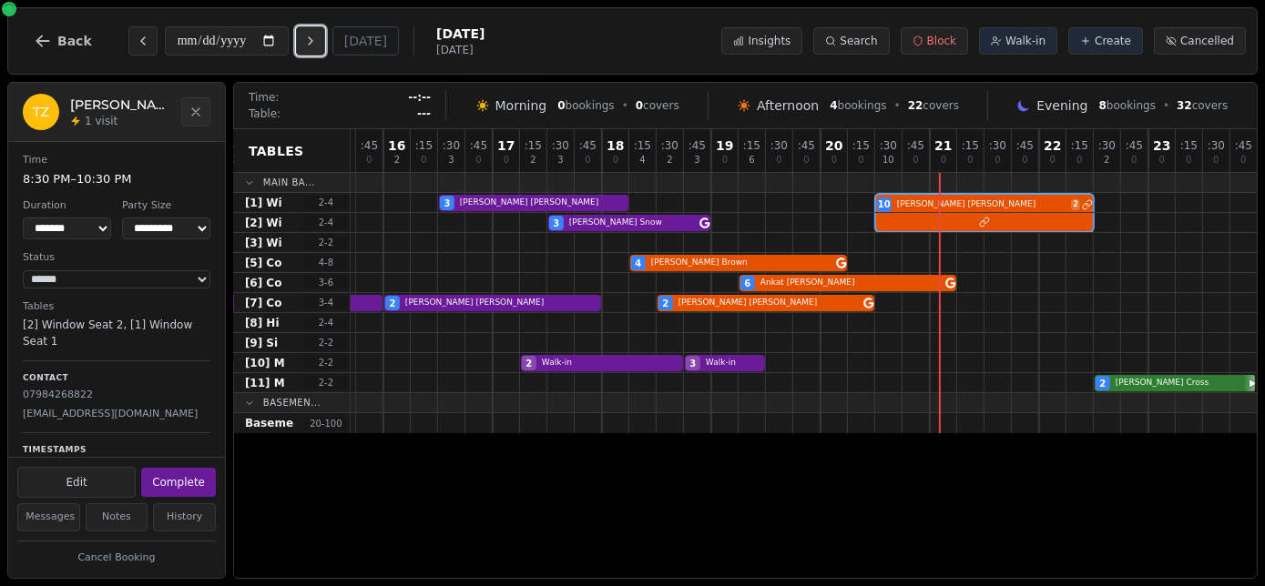
click at [317, 43] on icon "Next day" at bounding box center [310, 41] width 15 height 15
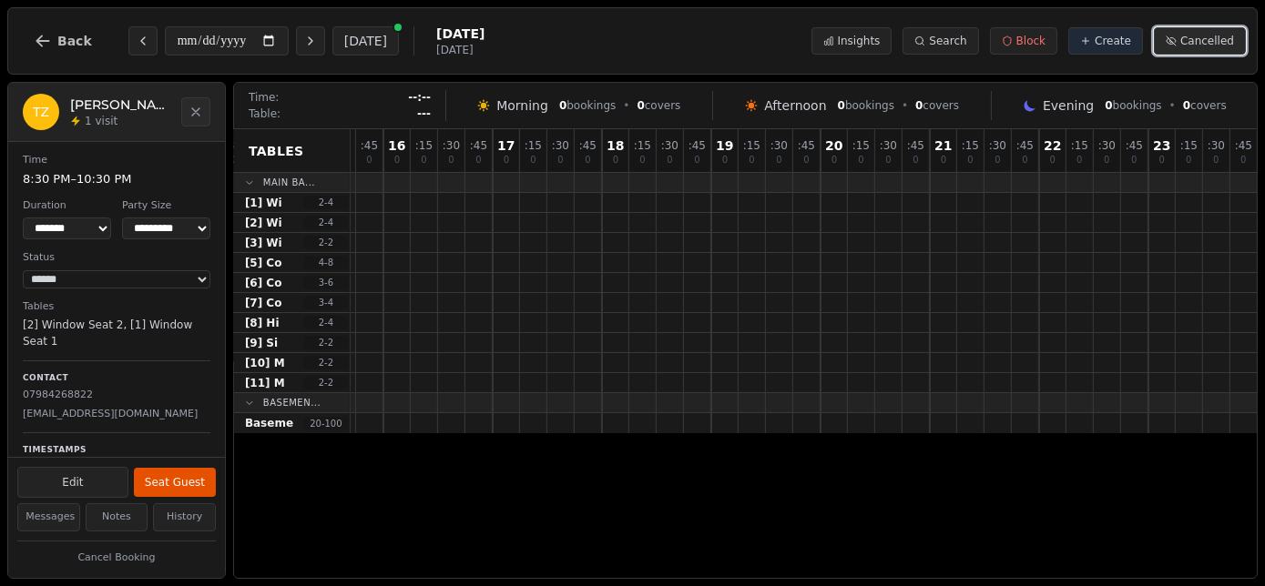
click at [1205, 41] on span "Cancelled" at bounding box center [1207, 41] width 54 height 15
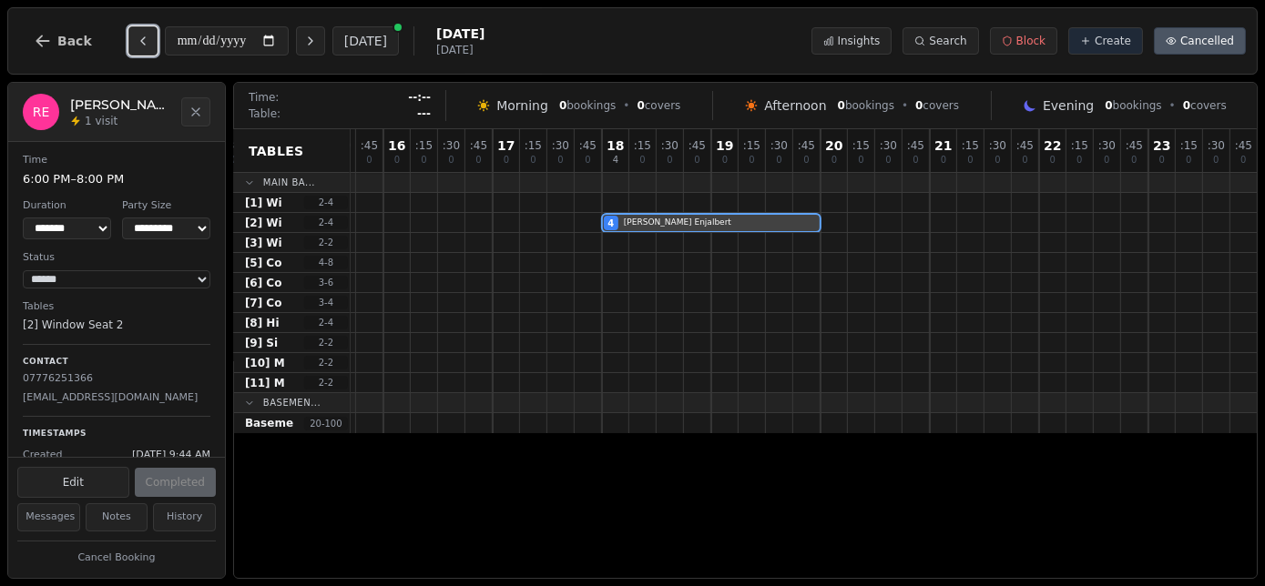
click at [136, 36] on icon "Previous day" at bounding box center [143, 41] width 15 height 15
type input "**********"
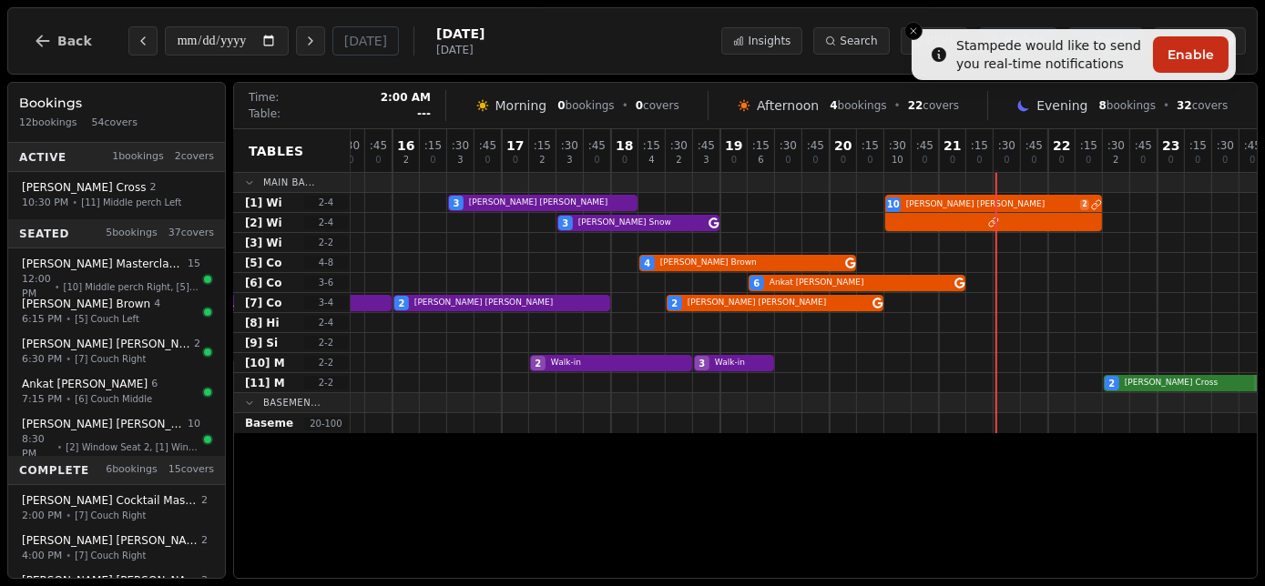
scroll to position [0, 1715]
